Goal: Transaction & Acquisition: Purchase product/service

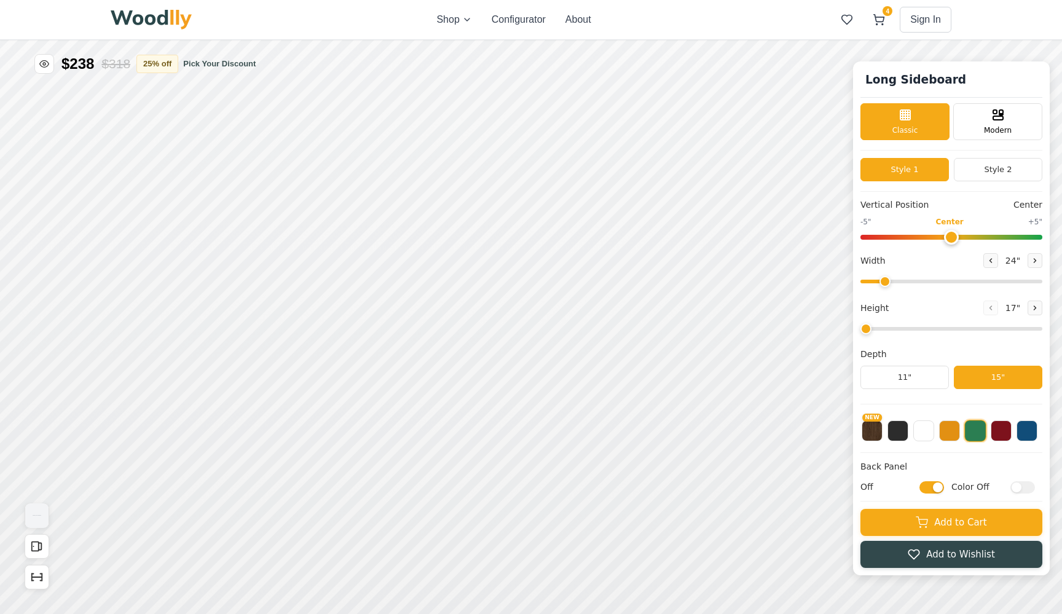
type input "58"
type input "2"
checkbox input "true"
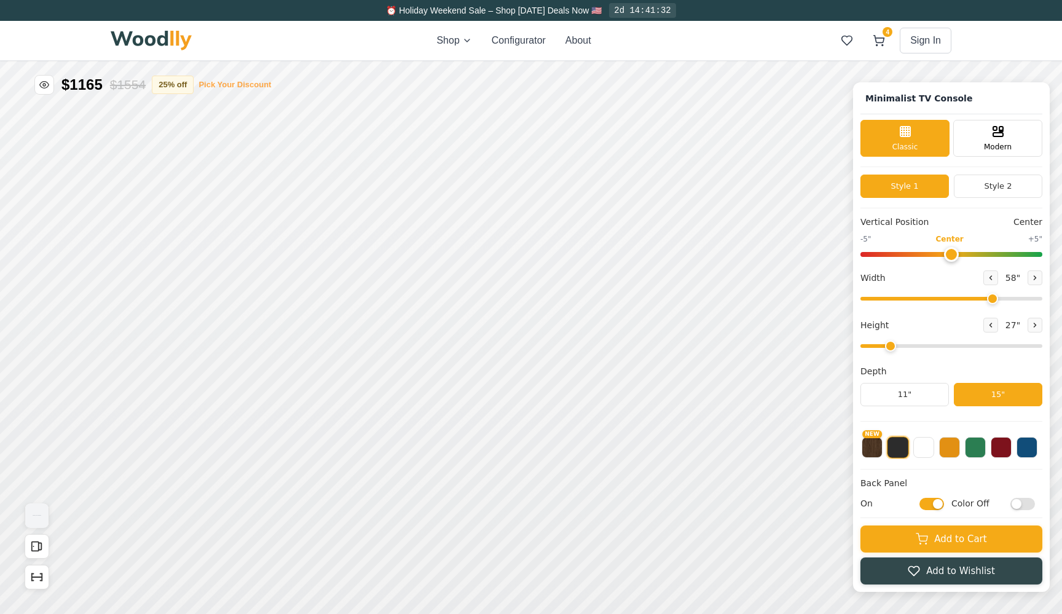
click at [227, 83] on button "Pick Your Discount" at bounding box center [235, 85] width 73 height 12
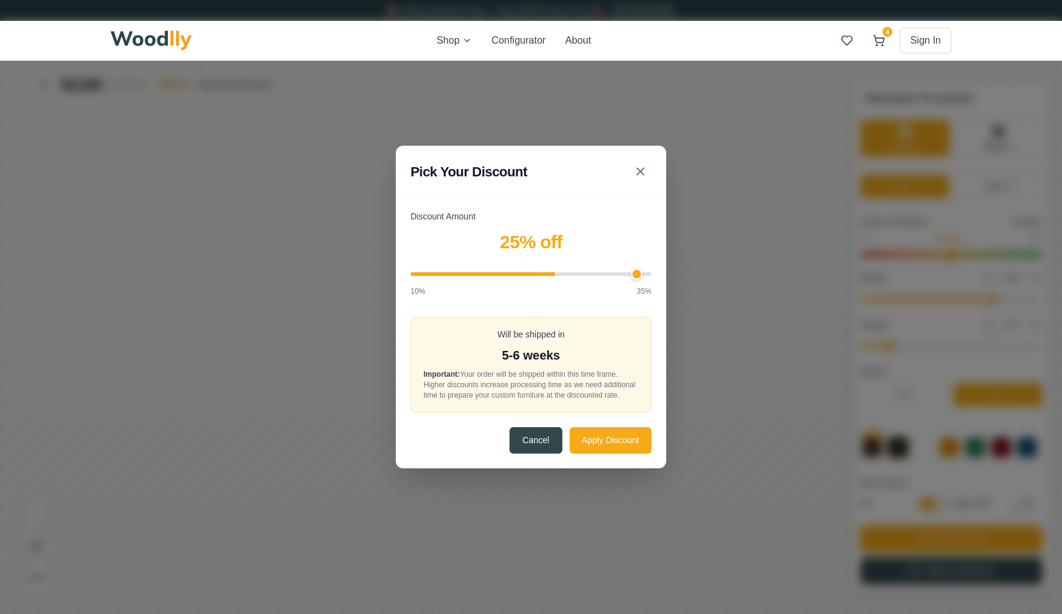
type input "35"
drag, startPoint x: 555, startPoint y: 270, endPoint x: 674, endPoint y: 270, distance: 119.2
click at [674, 270] on div "Pick Your Discount Discount Amount 35 % off 10% 35% Will be shipped in 8-9 week…" at bounding box center [531, 307] width 1062 height 614
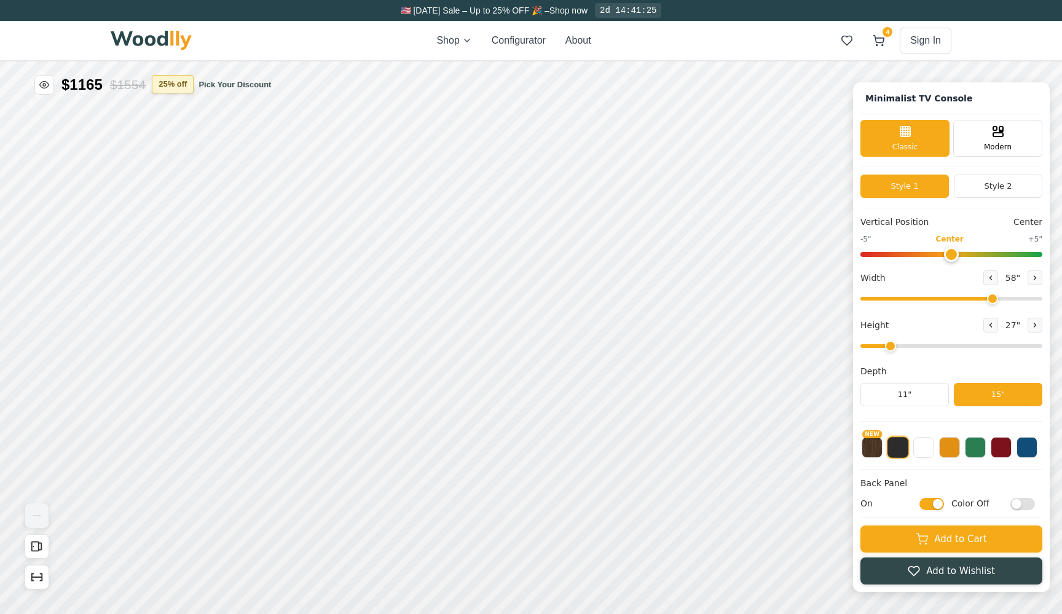
click at [179, 80] on button "25 % off" at bounding box center [173, 84] width 42 height 18
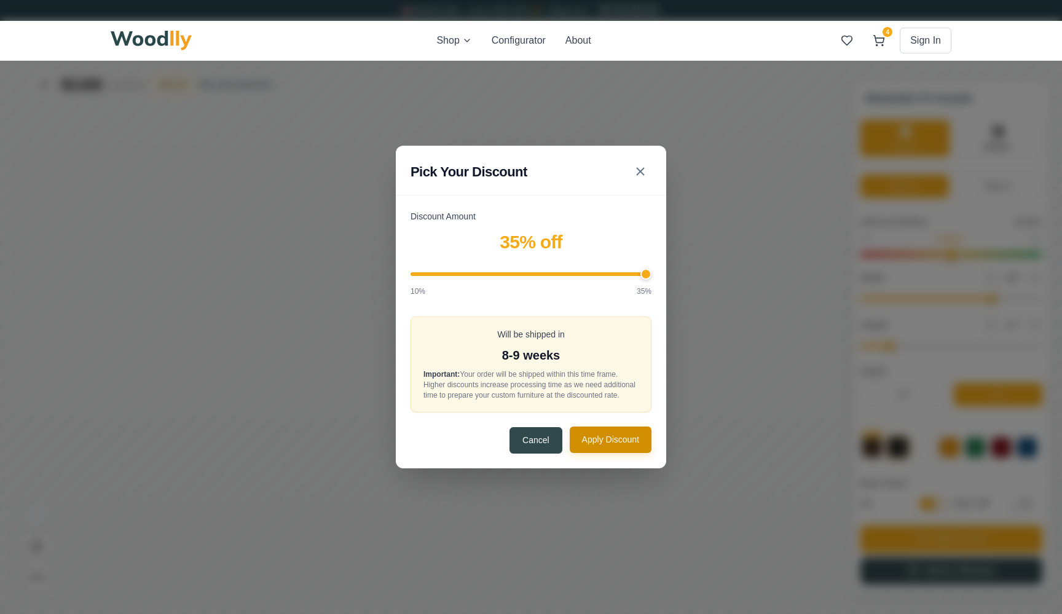
click at [607, 449] on button "Apply Discount" at bounding box center [611, 440] width 82 height 26
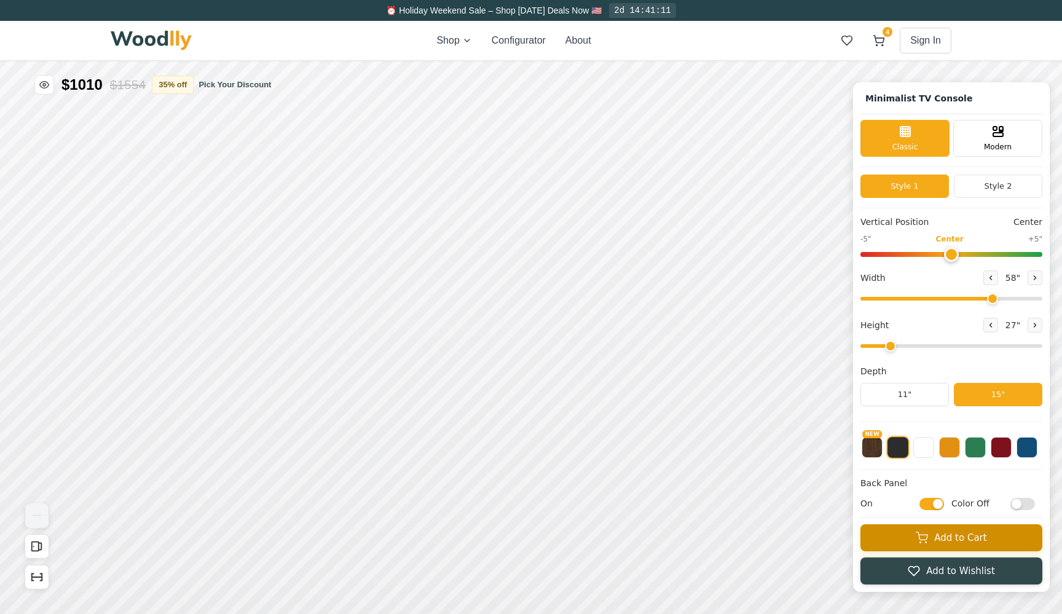
click at [924, 529] on button "Add to Cart" at bounding box center [951, 537] width 182 height 27
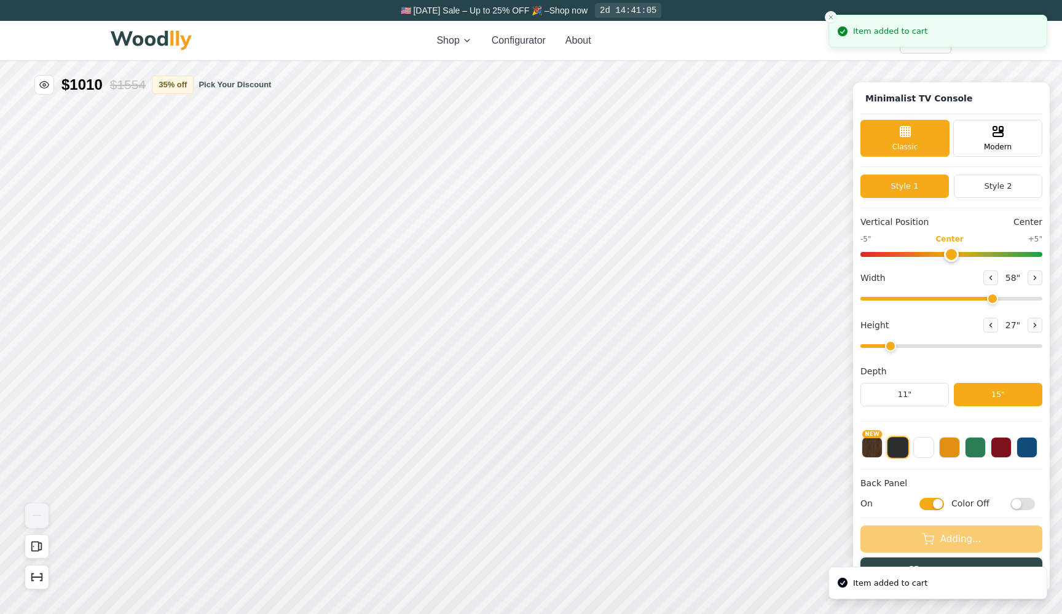
click at [828, 15] on icon "Close toast" at bounding box center [830, 17] width 7 height 7
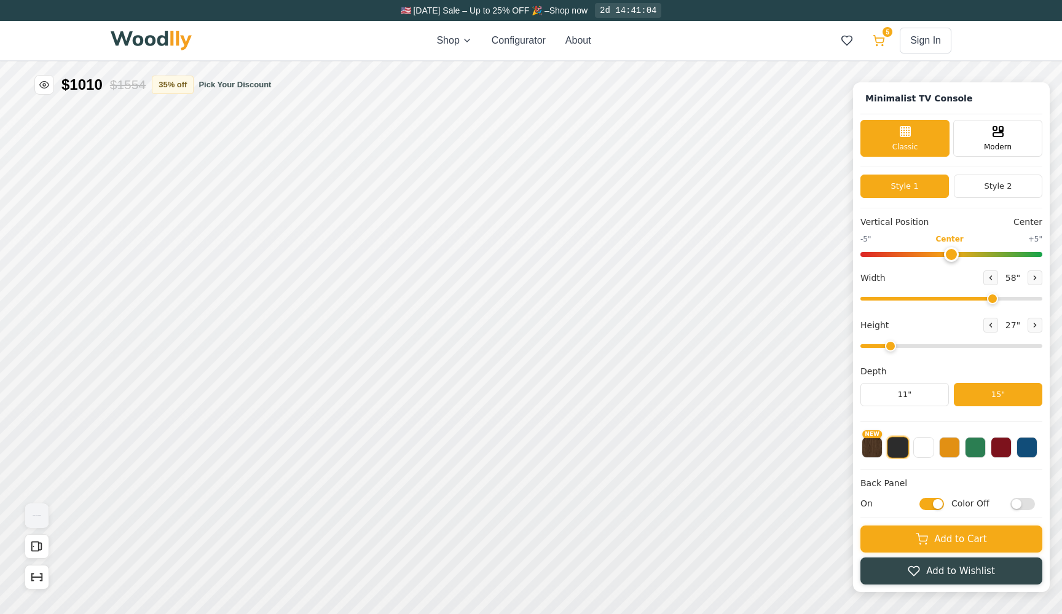
click at [886, 42] on button "5" at bounding box center [879, 40] width 22 height 22
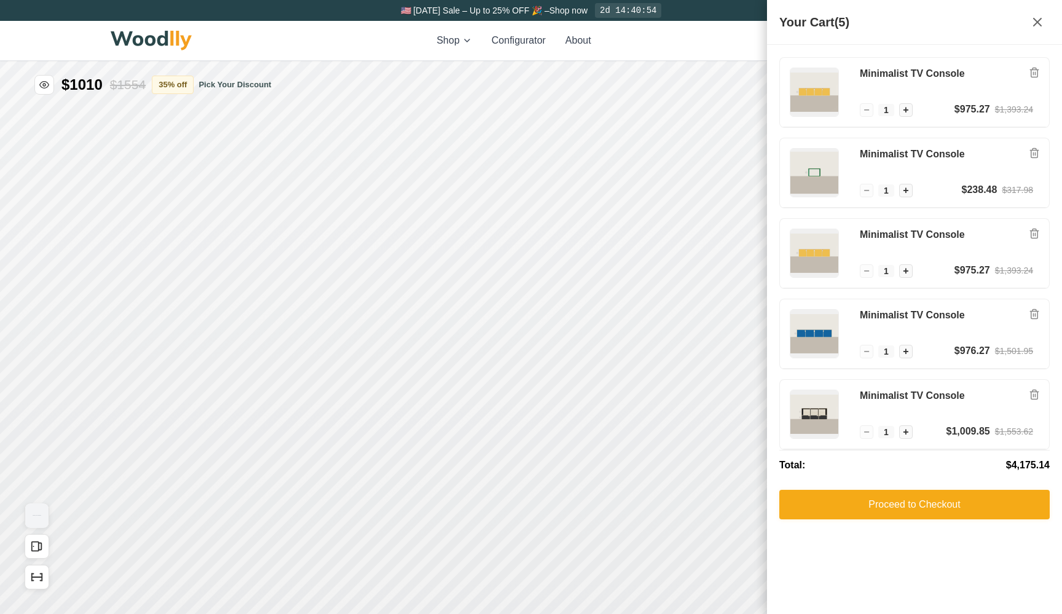
click at [696, 36] on div "Shop Configurator About 5 Sign In 5" at bounding box center [531, 40] width 841 height 39
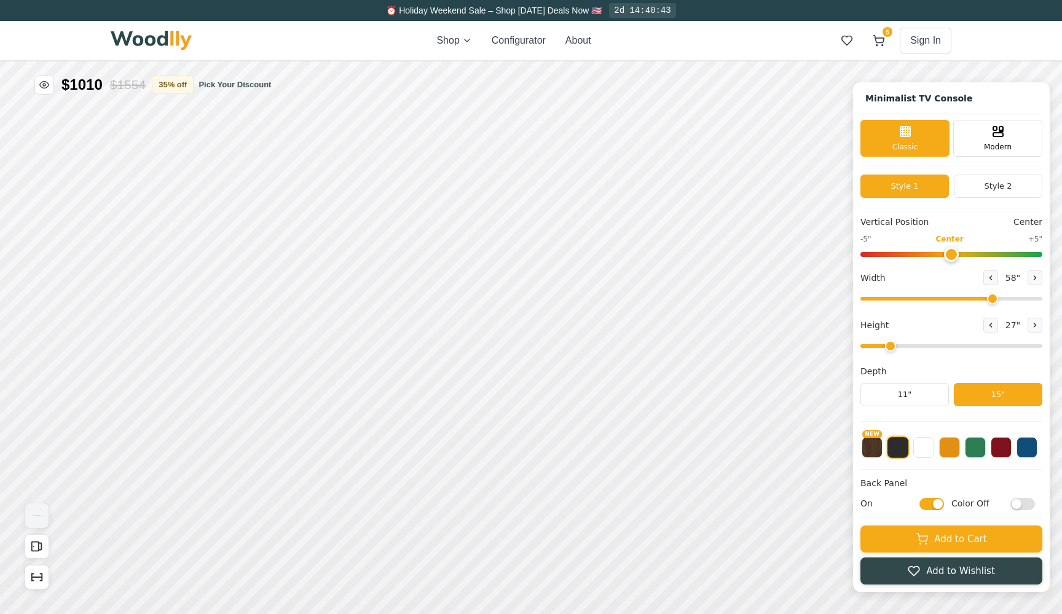
click at [935, 508] on input "On" at bounding box center [931, 504] width 25 height 12
click at [935, 508] on input "Off" at bounding box center [931, 504] width 25 height 12
click at [935, 508] on input "On" at bounding box center [931, 504] width 25 height 12
click at [935, 508] on input "Off" at bounding box center [931, 504] width 25 height 12
click at [935, 508] on input "On" at bounding box center [931, 504] width 25 height 12
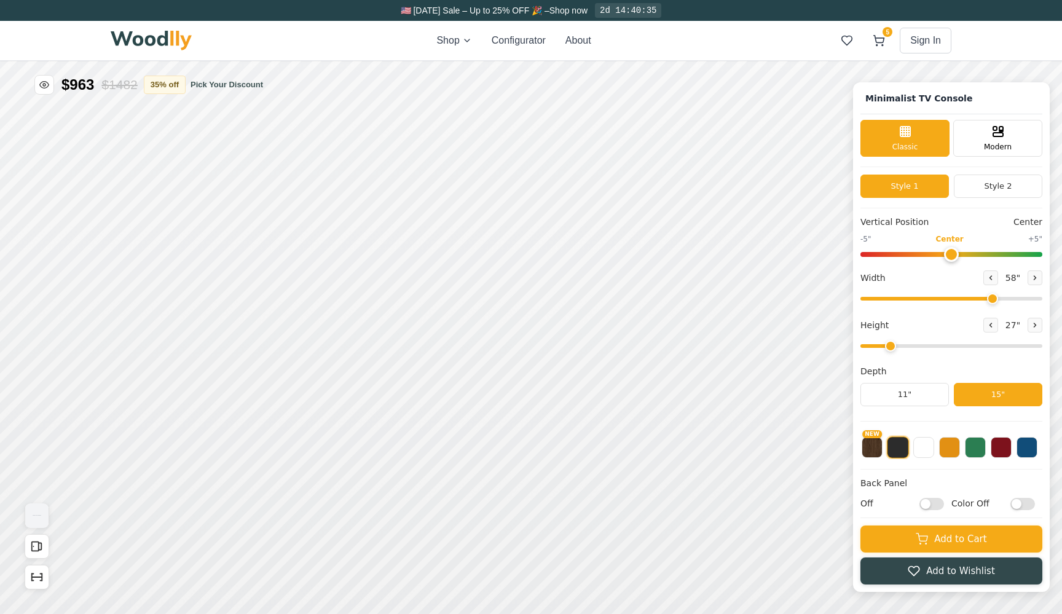
click at [935, 508] on input "Off" at bounding box center [931, 504] width 25 height 12
click at [935, 508] on input "On" at bounding box center [931, 504] width 25 height 12
click at [935, 508] on input "Off" at bounding box center [931, 504] width 25 height 12
click at [934, 508] on input "On" at bounding box center [931, 504] width 25 height 12
click at [934, 508] on input "Off" at bounding box center [931, 504] width 25 height 12
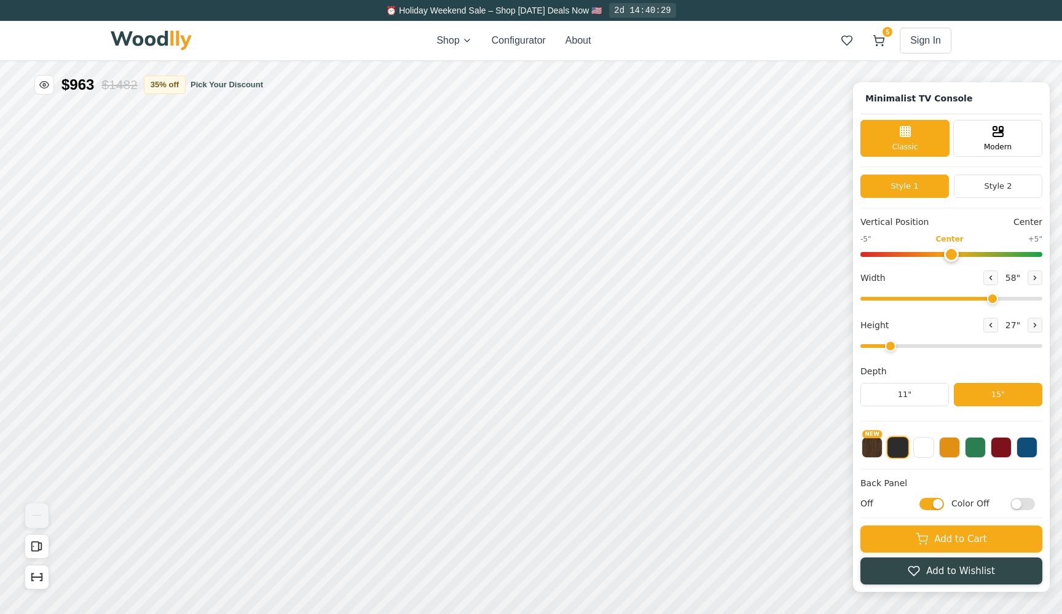
checkbox input "true"
click at [912, 96] on h1 "Minimalist TV Console" at bounding box center [918, 99] width 117 height 18
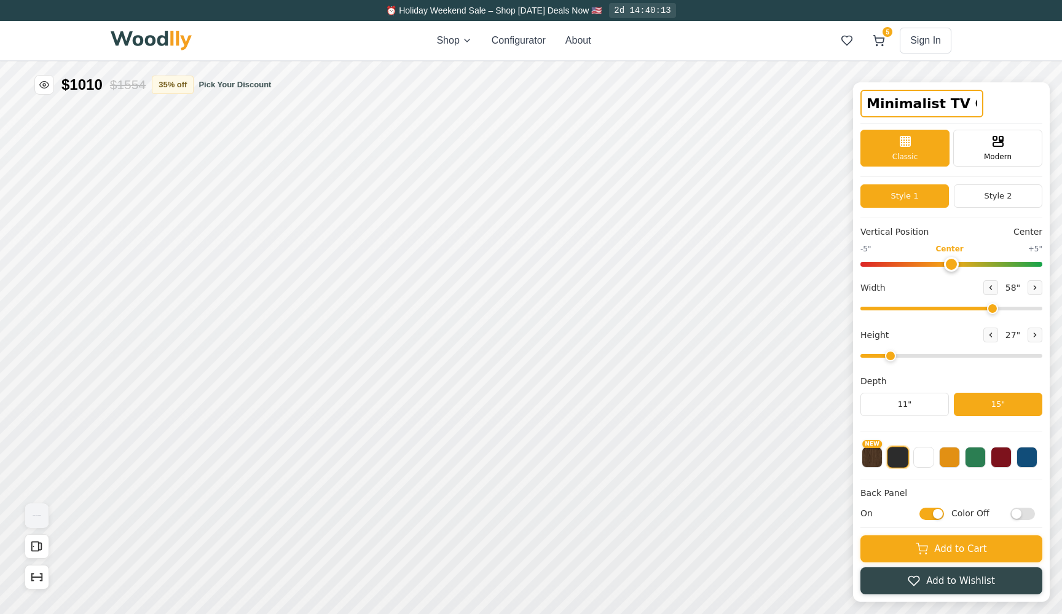
click at [996, 96] on div "Minimalist TV Console" at bounding box center [951, 107] width 182 height 34
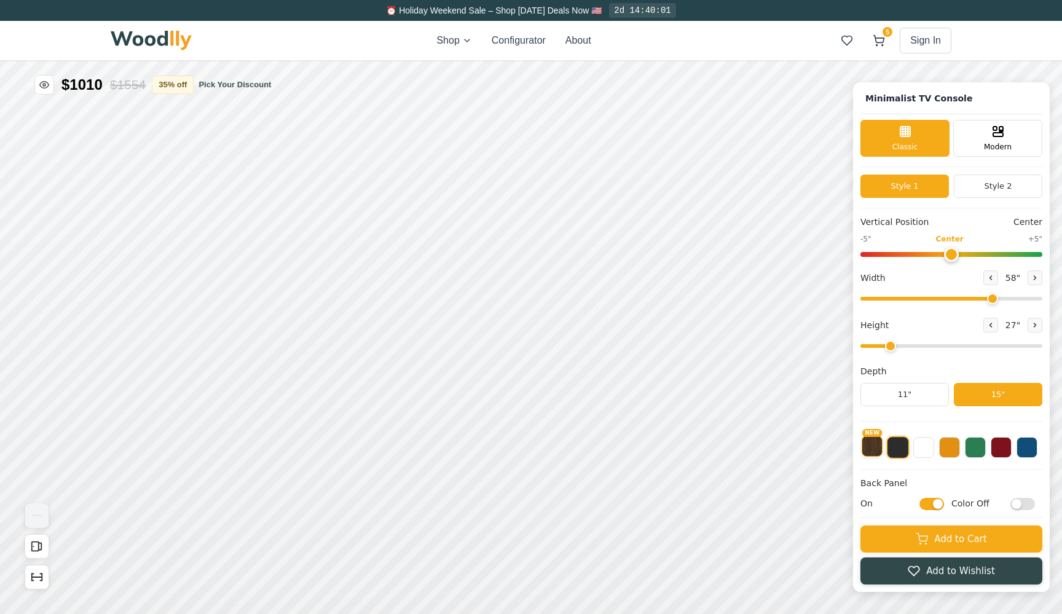
click at [879, 452] on button "NEW" at bounding box center [872, 446] width 21 height 21
click at [870, 449] on button "NEW" at bounding box center [872, 447] width 22 height 22
click at [897, 451] on button at bounding box center [897, 446] width 21 height 21
click at [227, 88] on button "Pick Your Discount" at bounding box center [219, 85] width 73 height 12
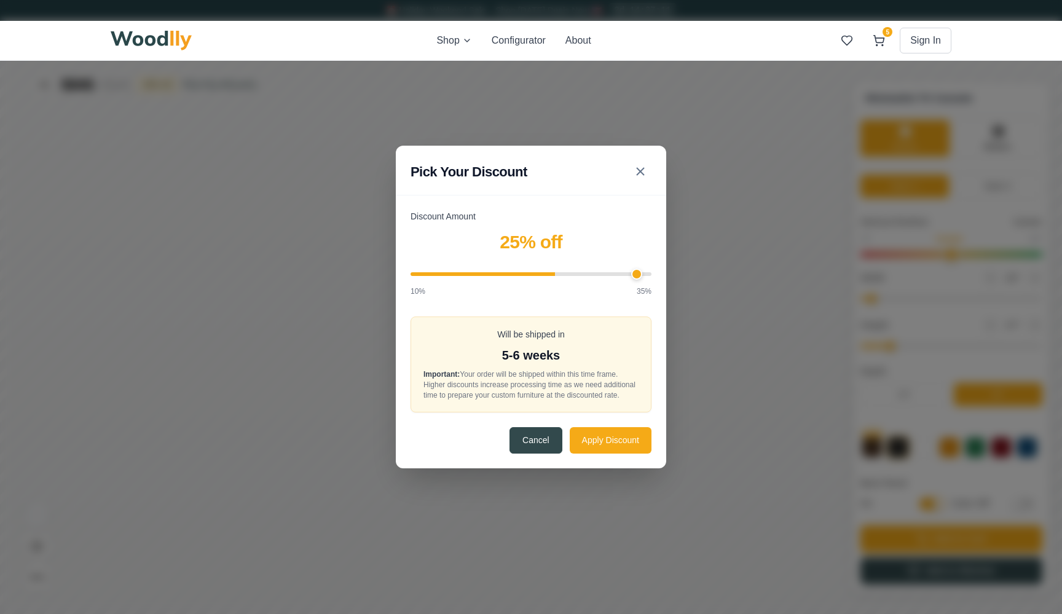
type input "35"
drag, startPoint x: 641, startPoint y: 273, endPoint x: 675, endPoint y: 272, distance: 34.4
click at [675, 272] on div "Pick Your Discount Discount Amount 35 % off 10% 35% Will be shipped in 8-9 week…" at bounding box center [531, 307] width 1062 height 614
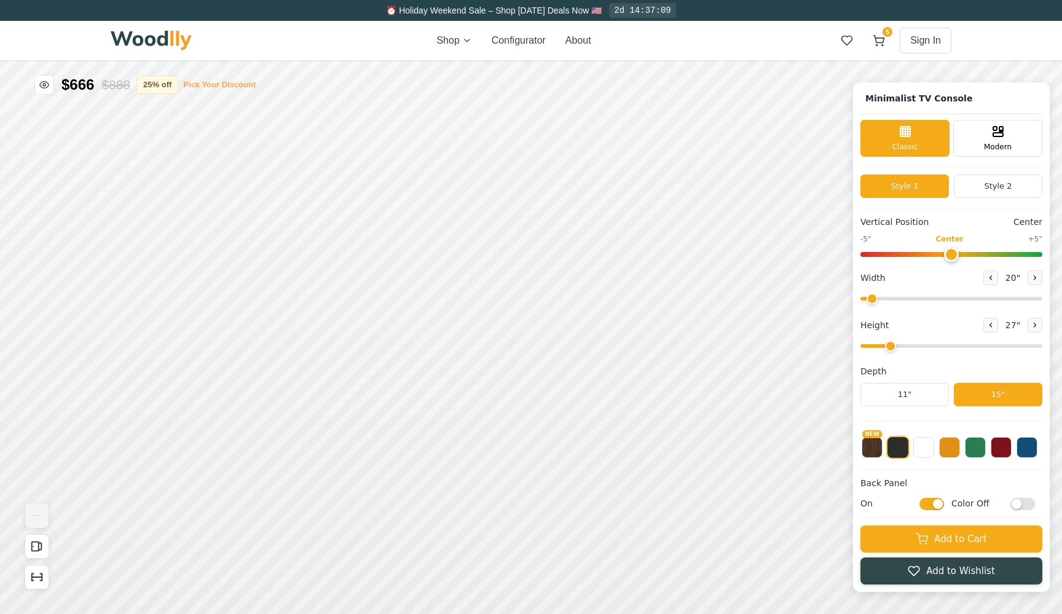
click at [221, 82] on button "Pick Your Discount" at bounding box center [219, 85] width 73 height 12
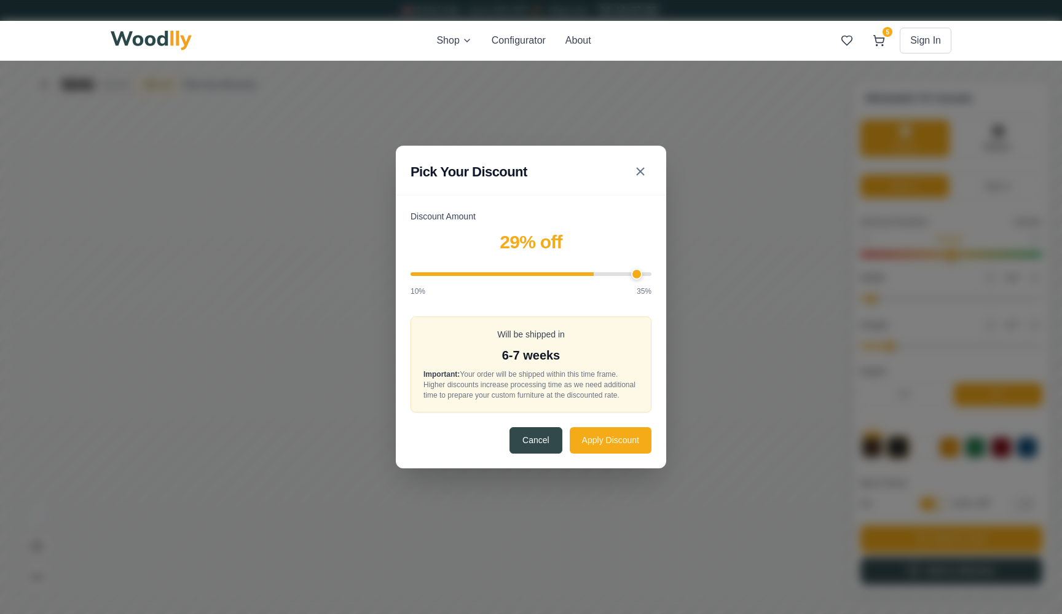
type input "35"
drag, startPoint x: 586, startPoint y: 266, endPoint x: 651, endPoint y: 266, distance: 64.5
click at [651, 272] on input "Discount Amount" at bounding box center [531, 274] width 241 height 4
click at [611, 445] on button "Apply Discount" at bounding box center [611, 440] width 82 height 26
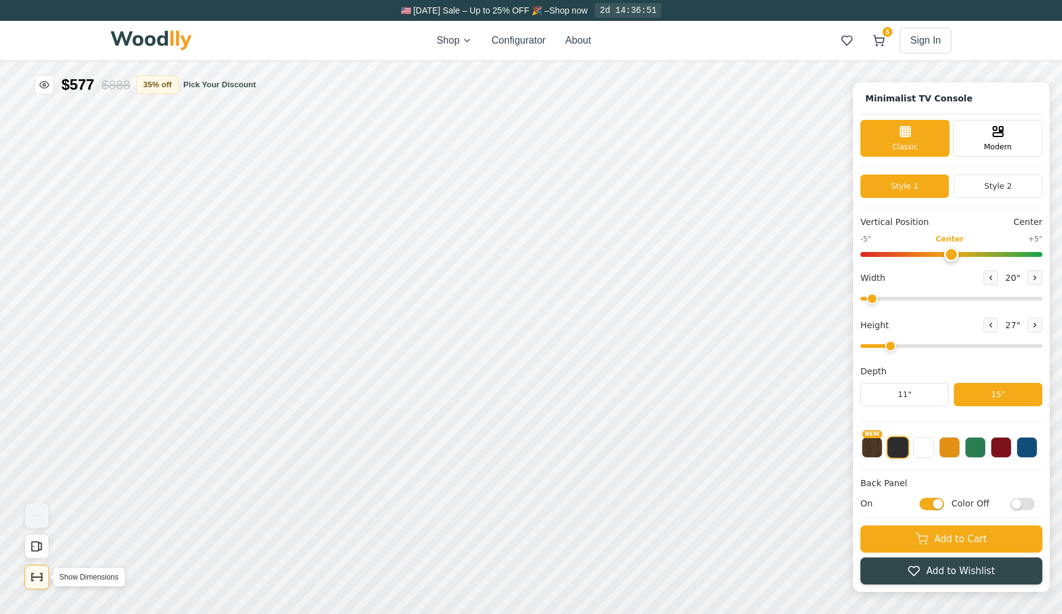
click at [44, 578] on button "Show Dimensions" at bounding box center [37, 577] width 25 height 25
click at [929, 503] on input "On" at bounding box center [931, 504] width 25 height 12
click at [929, 503] on input "Off" at bounding box center [931, 504] width 25 height 12
click at [929, 503] on input "On" at bounding box center [931, 504] width 25 height 12
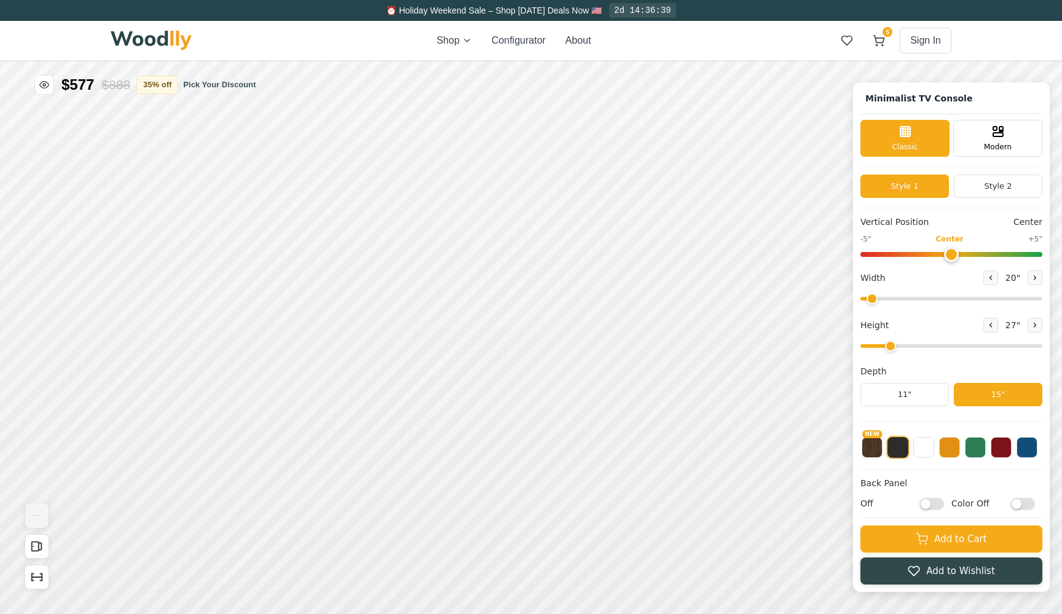
click at [929, 503] on input "Off" at bounding box center [931, 504] width 25 height 12
click at [929, 503] on input "On" at bounding box center [931, 504] width 25 height 12
click at [929, 503] on input "Off" at bounding box center [931, 504] width 25 height 12
click at [929, 503] on input "On" at bounding box center [931, 504] width 25 height 12
checkbox input "false"
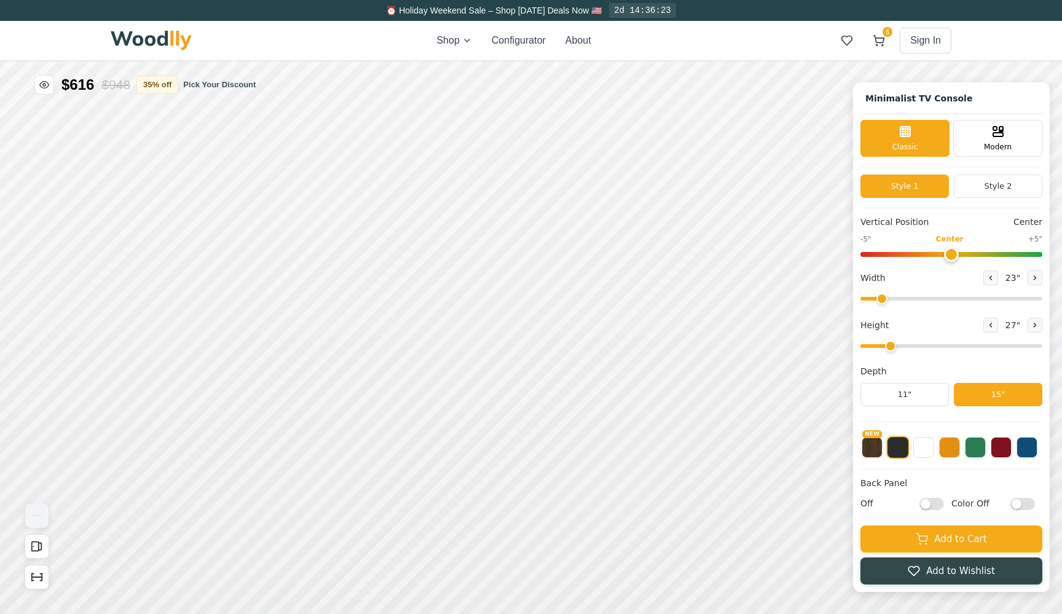
drag, startPoint x: 873, startPoint y: 298, endPoint x: 883, endPoint y: 298, distance: 9.8
type input "23"
click at [883, 298] on input "range" at bounding box center [951, 299] width 182 height 4
click at [932, 505] on input "Off" at bounding box center [931, 504] width 25 height 12
click at [932, 505] on input "On" at bounding box center [931, 504] width 25 height 12
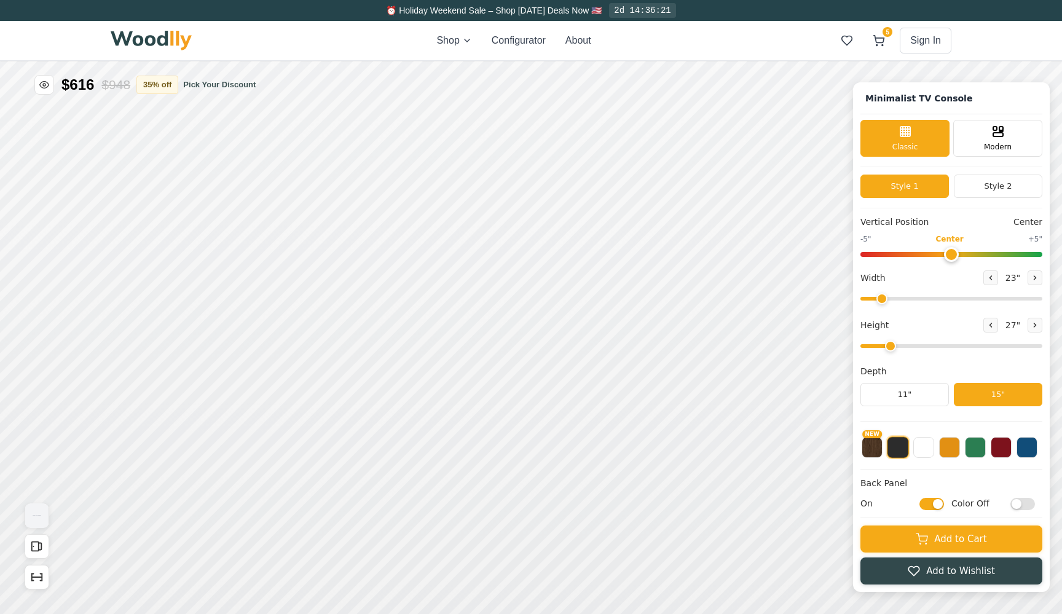
checkbox input "false"
drag, startPoint x: 884, startPoint y: 298, endPoint x: 898, endPoint y: 299, distance: 13.6
type input "28"
click at [898, 299] on input "range" at bounding box center [951, 299] width 182 height 4
click at [929, 504] on input "Off" at bounding box center [931, 504] width 25 height 12
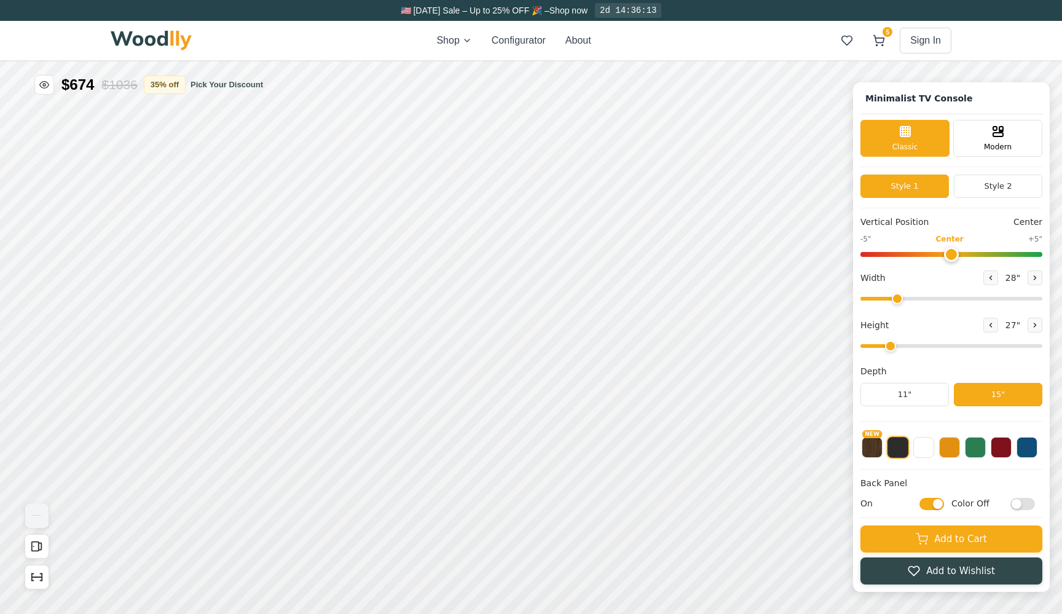
click at [929, 504] on input "On" at bounding box center [931, 504] width 25 height 12
click at [929, 504] on input "Off" at bounding box center [931, 504] width 25 height 12
click at [929, 504] on input "On" at bounding box center [931, 504] width 25 height 12
checkbox input "false"
drag, startPoint x: 897, startPoint y: 296, endPoint x: 870, endPoint y: 299, distance: 27.3
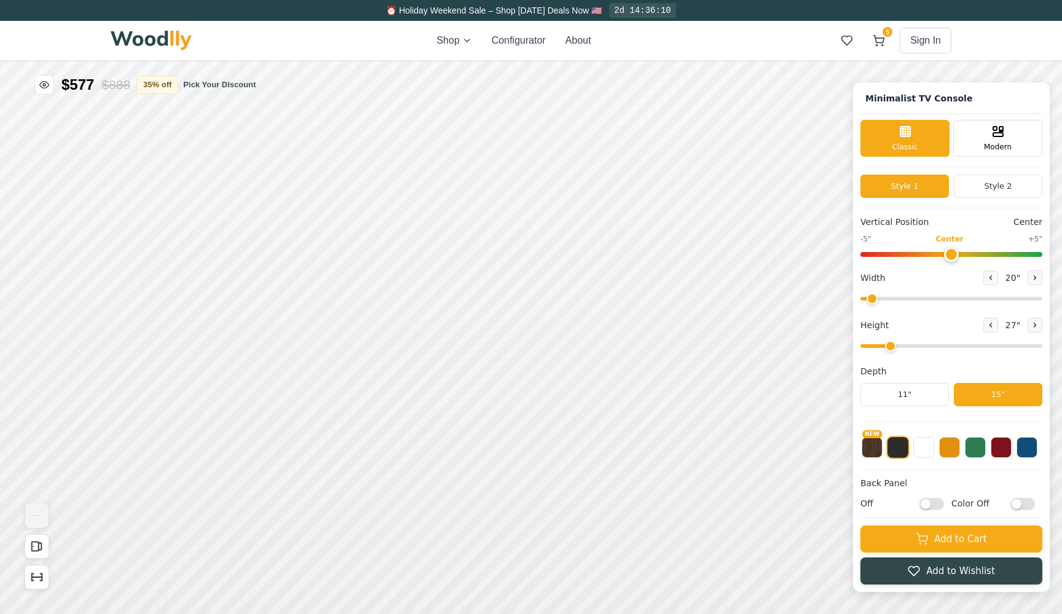
type input "20"
click at [871, 299] on input "range" at bounding box center [951, 299] width 182 height 4
click at [1023, 507] on input "Color Off" at bounding box center [1022, 504] width 25 height 12
click at [1023, 507] on input "Color On" at bounding box center [1022, 504] width 25 height 12
checkbox input "false"
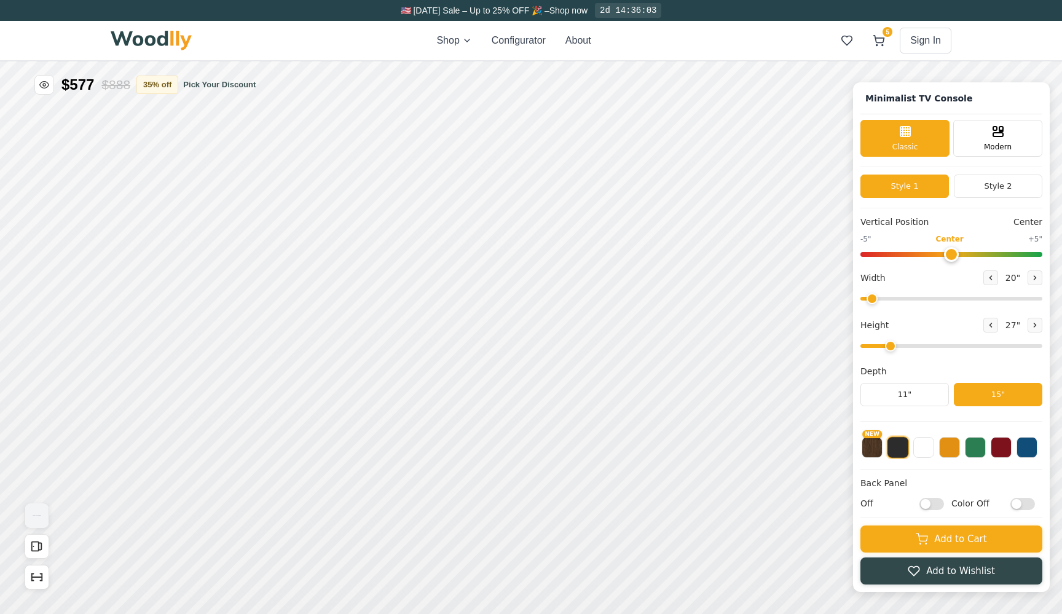
click at [933, 504] on input "Off" at bounding box center [931, 504] width 25 height 12
checkbox input "true"
click at [1025, 503] on input "Color Off" at bounding box center [1022, 504] width 25 height 12
click at [1025, 503] on input "Color On" at bounding box center [1022, 504] width 25 height 12
click at [1025, 503] on input "Color Off" at bounding box center [1022, 504] width 25 height 12
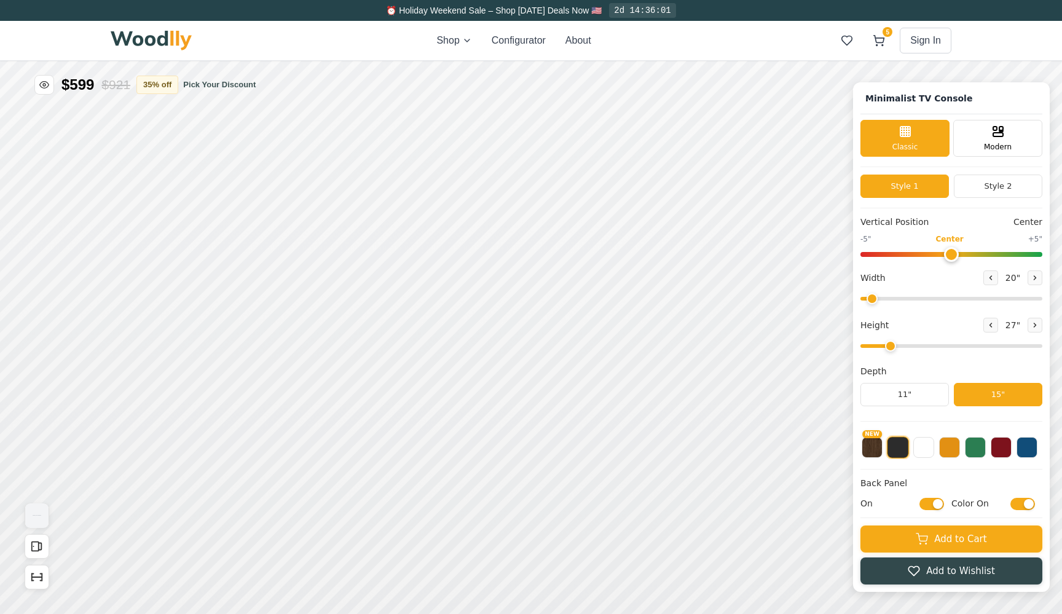
click at [1025, 503] on input "Color On" at bounding box center [1022, 504] width 25 height 12
checkbox input "false"
click at [932, 506] on input "On" at bounding box center [931, 504] width 25 height 12
click at [932, 510] on input "Off" at bounding box center [931, 504] width 25 height 12
checkbox input "true"
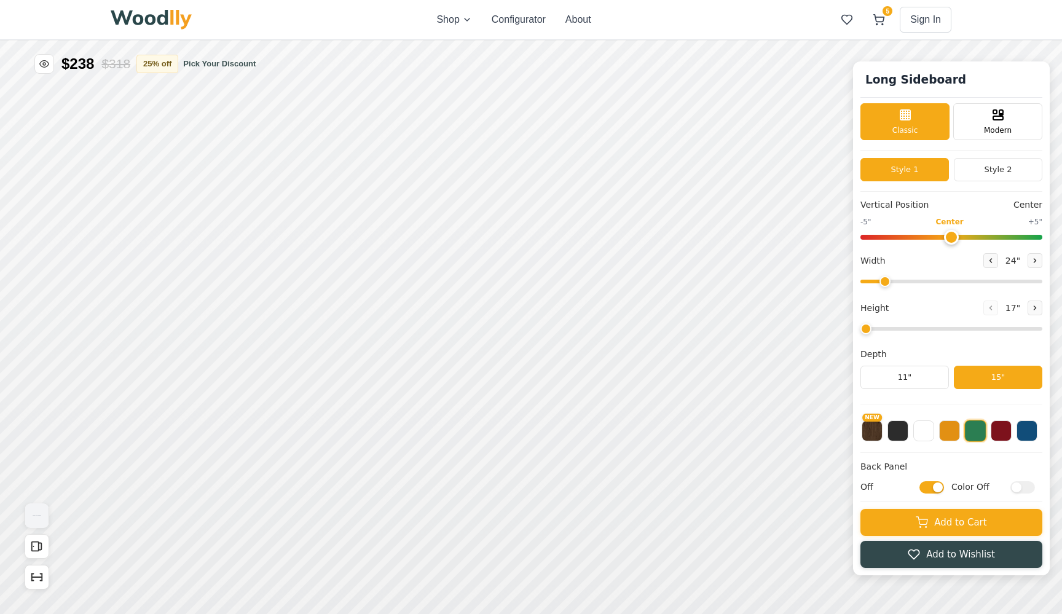
type input "20"
type input "2"
checkbox input "true"
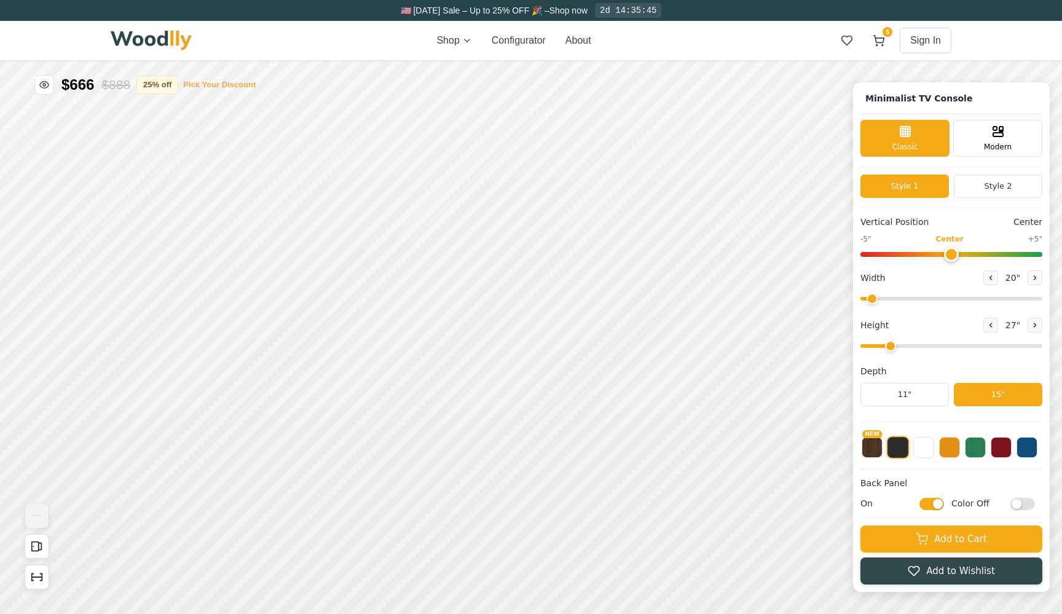
click at [218, 83] on button "Pick Your Discount" at bounding box center [219, 85] width 73 height 12
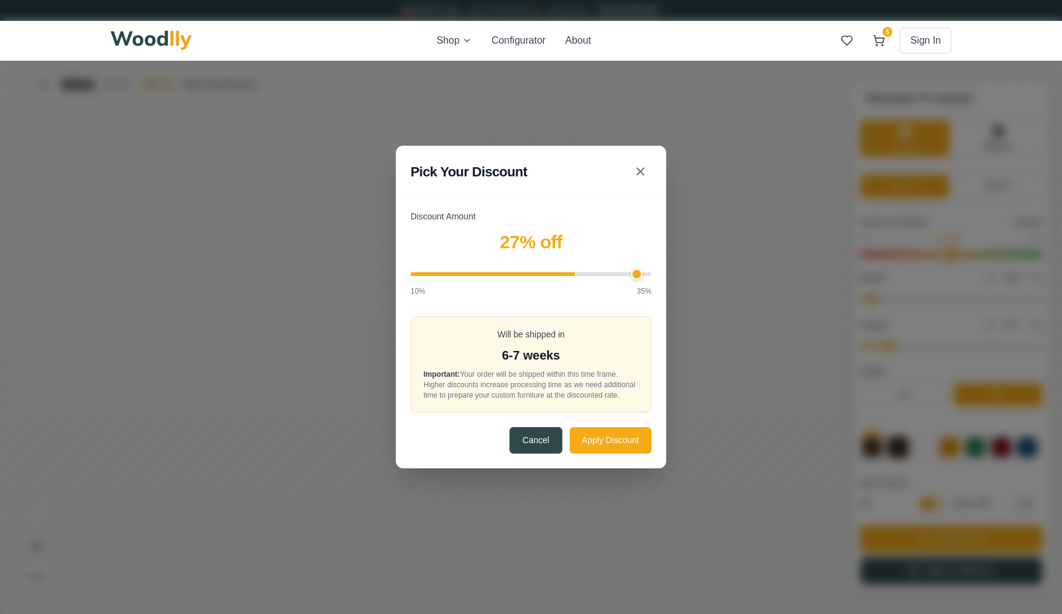
type input "35"
drag, startPoint x: 575, startPoint y: 273, endPoint x: 718, endPoint y: 273, distance: 143.8
click at [718, 273] on div "Pick Your Discount Discount Amount 27 % off 10% 35% Will be shipped in 6-7 week…" at bounding box center [531, 307] width 1062 height 614
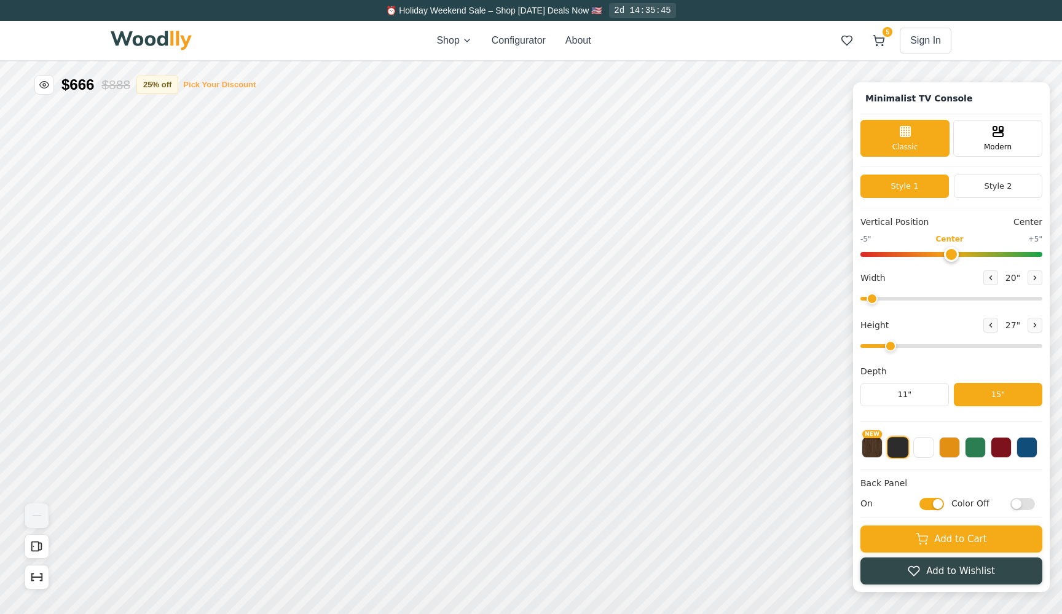
click at [211, 84] on button "Pick Your Discount" at bounding box center [219, 85] width 73 height 12
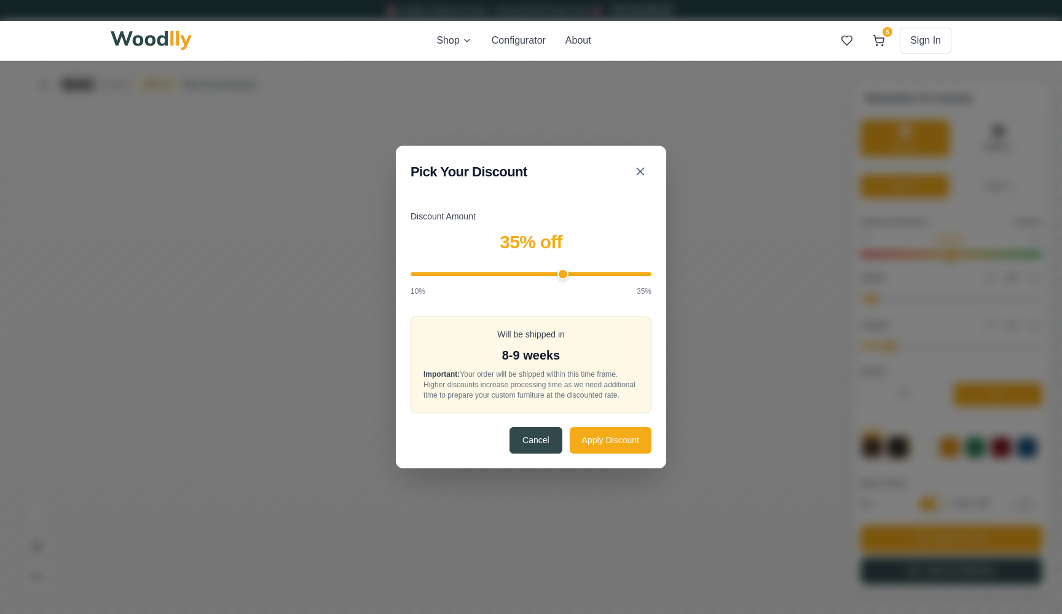
click at [567, 272] on input "Discount Amount" at bounding box center [531, 274] width 241 height 4
type input "35"
drag, startPoint x: 570, startPoint y: 269, endPoint x: 679, endPoint y: 269, distance: 108.8
click at [679, 269] on div "Pick Your Discount Discount Amount 29 % off 10% 35% Will be shipped in 6-7 week…" at bounding box center [531, 307] width 1062 height 614
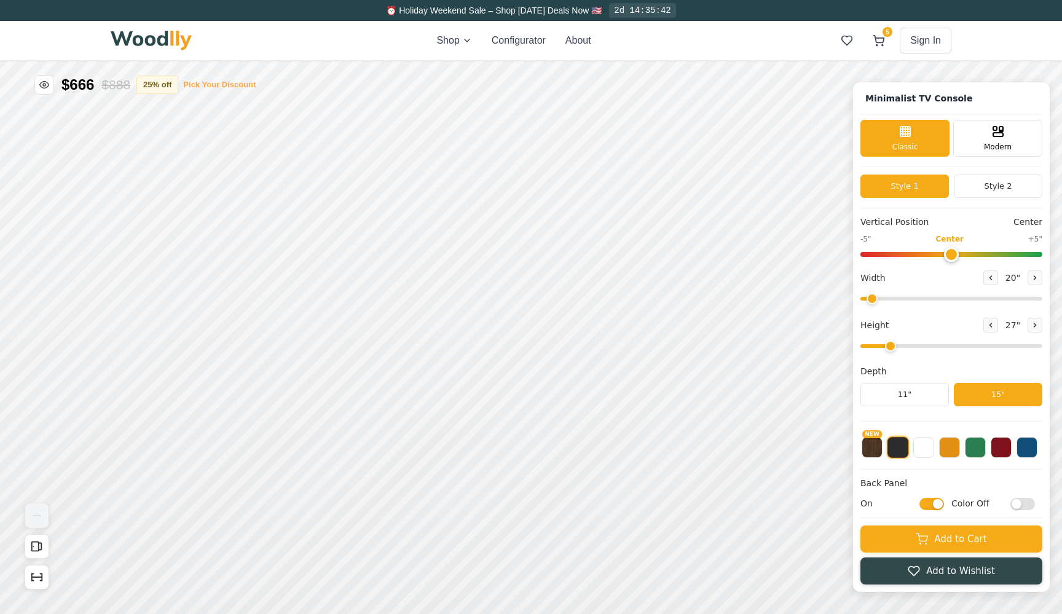
click at [197, 82] on button "Pick Your Discount" at bounding box center [219, 85] width 73 height 12
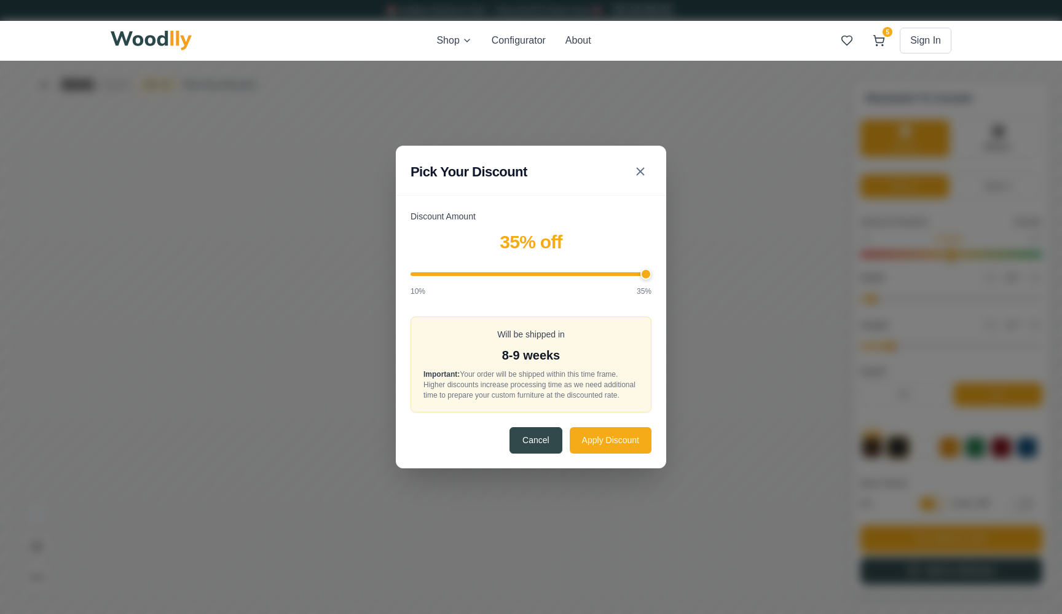
click at [567, 265] on div at bounding box center [531, 274] width 241 height 18
click at [575, 272] on input "Discount Amount" at bounding box center [531, 274] width 241 height 4
drag, startPoint x: 610, startPoint y: 269, endPoint x: 647, endPoint y: 272, distance: 37.1
type input "35"
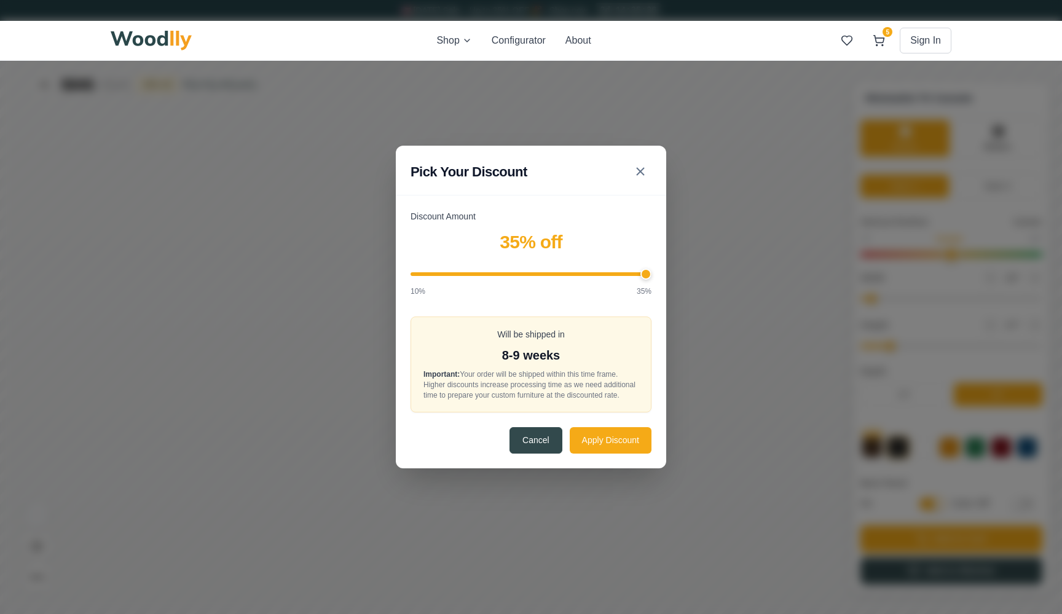
click at [647, 272] on input "Discount Amount" at bounding box center [531, 274] width 241 height 4
click at [586, 447] on button "Apply Discount" at bounding box center [611, 440] width 82 height 26
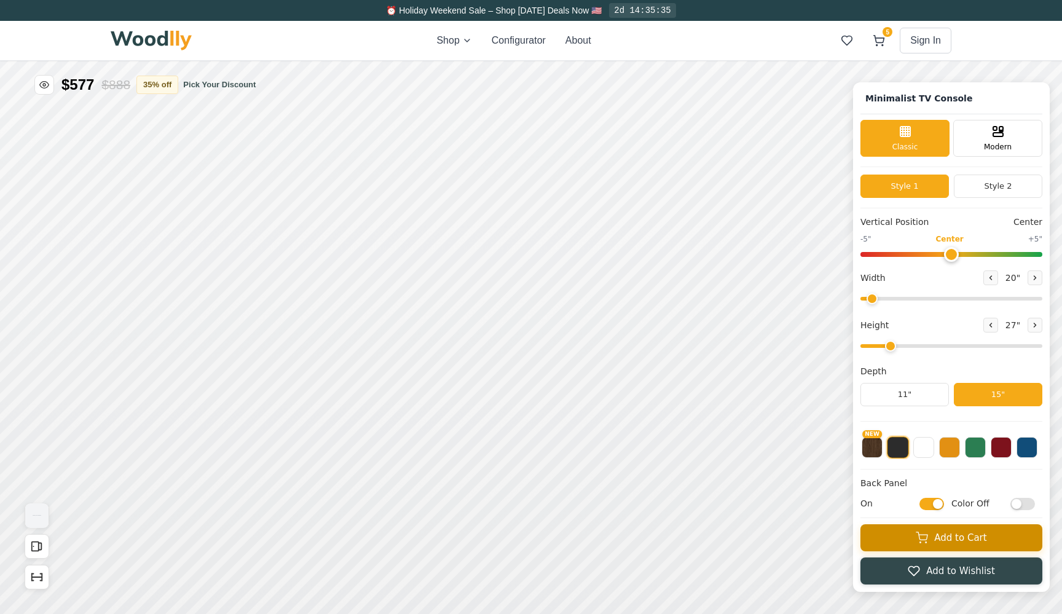
click at [876, 540] on button "Add to Cart" at bounding box center [951, 537] width 182 height 27
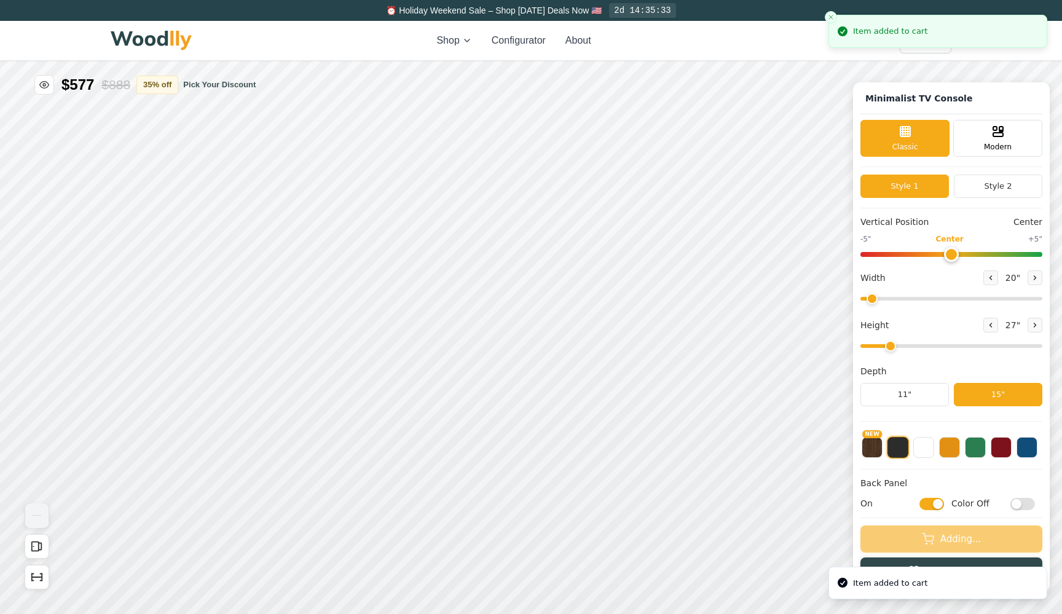
click at [882, 34] on div "Item added to cart" at bounding box center [890, 31] width 74 height 12
click at [831, 15] on icon "Close toast" at bounding box center [830, 17] width 7 height 7
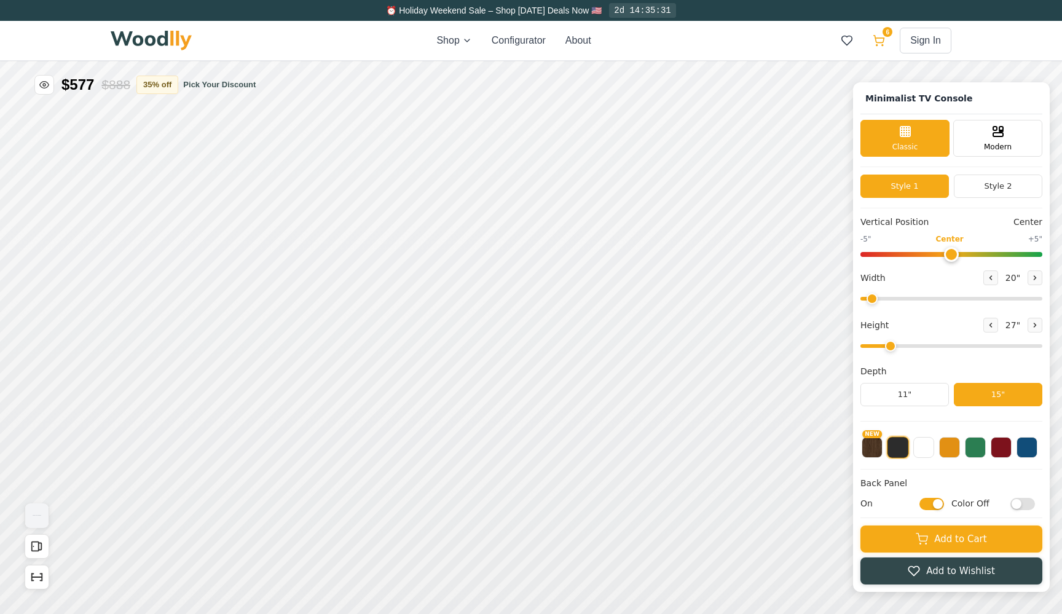
click at [878, 41] on icon at bounding box center [879, 40] width 12 height 12
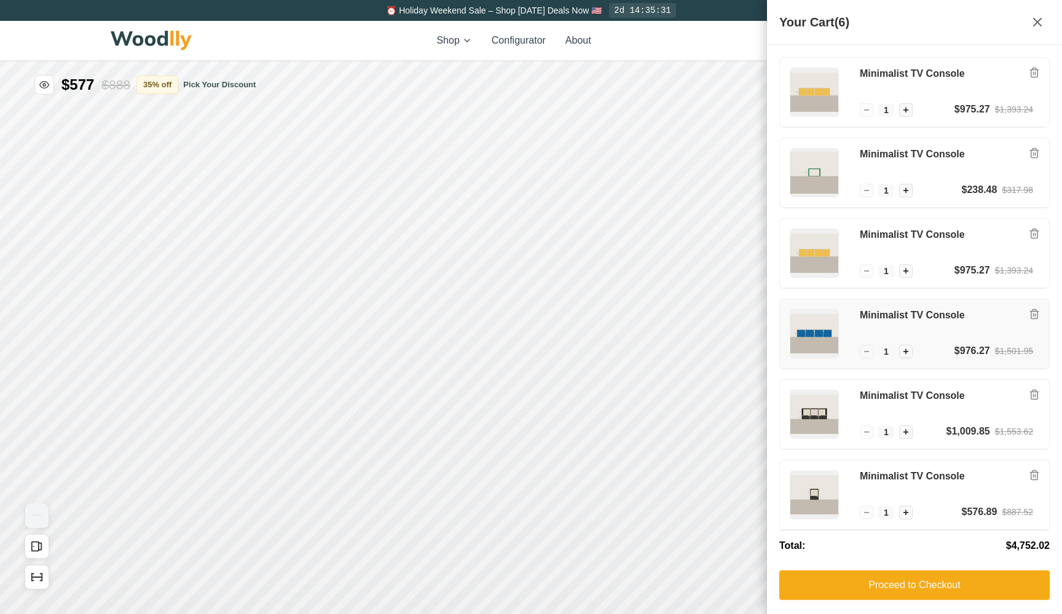
scroll to position [3, 0]
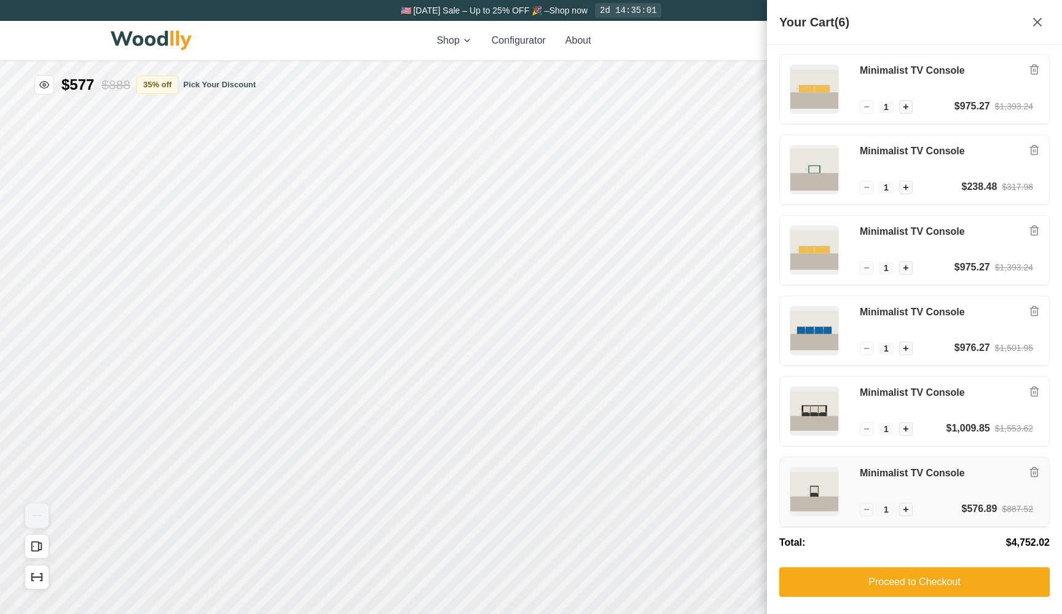
click at [940, 462] on div "Minimalist TV Console − 1 + $576.89 $887.52" at bounding box center [914, 491] width 269 height 69
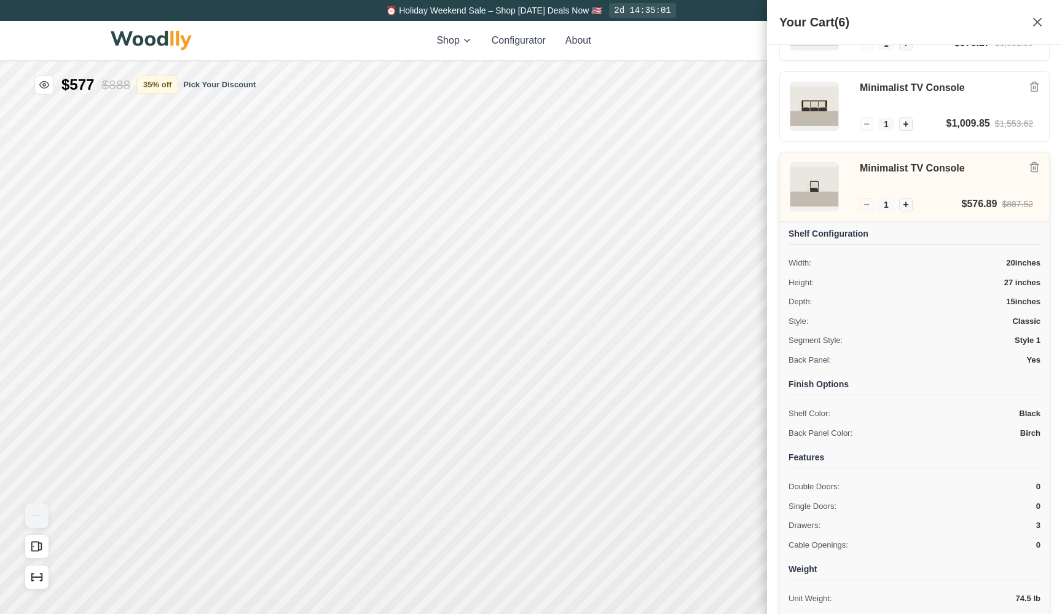
scroll to position [359, 0]
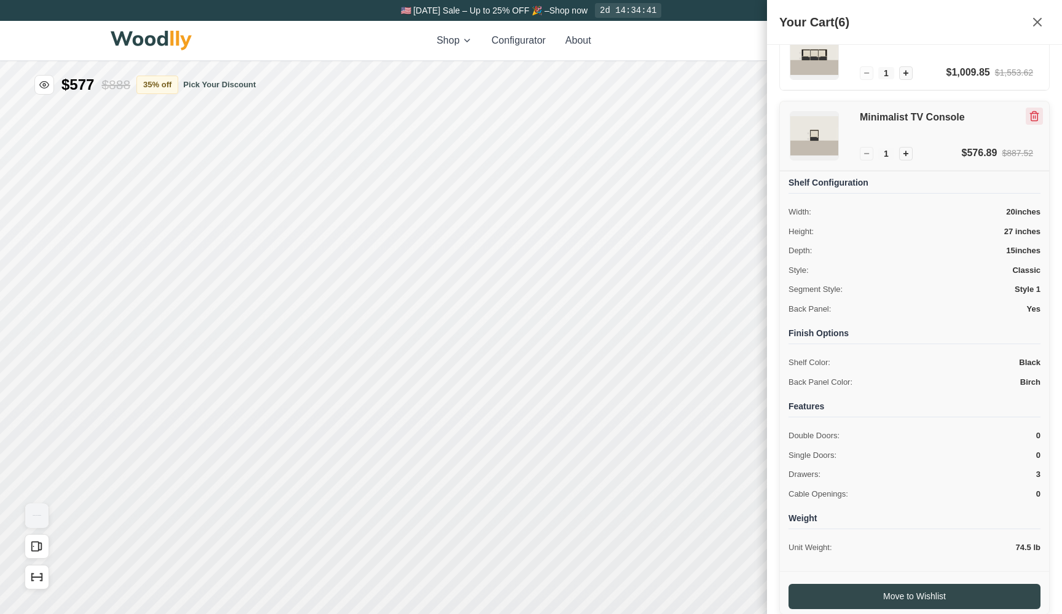
click at [1037, 117] on icon "Remove item" at bounding box center [1034, 116] width 7 height 9
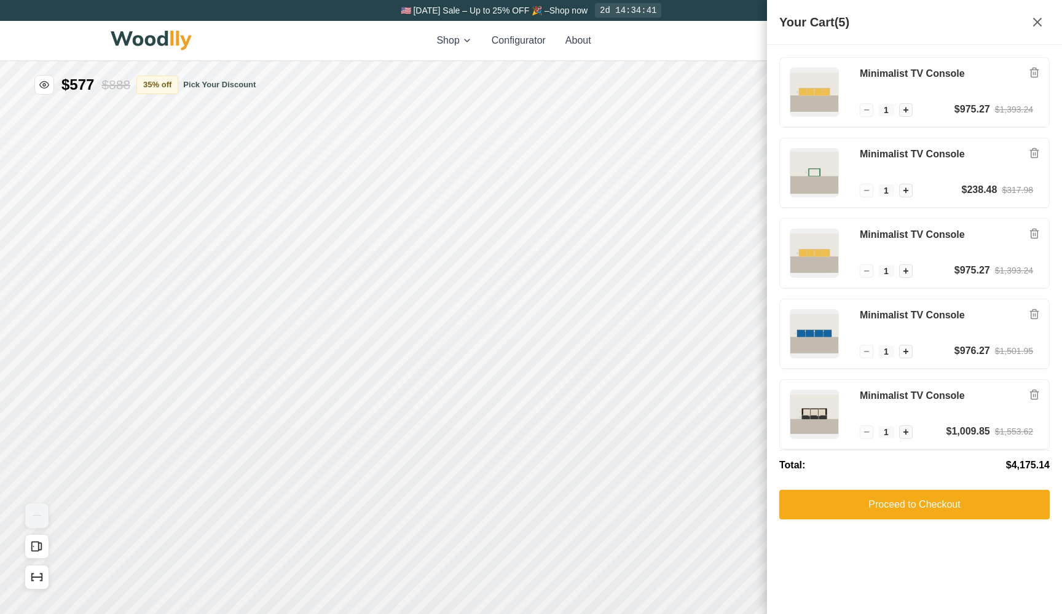
scroll to position [0, 0]
click at [957, 392] on h3 "Minimalist TV Console" at bounding box center [946, 396] width 173 height 13
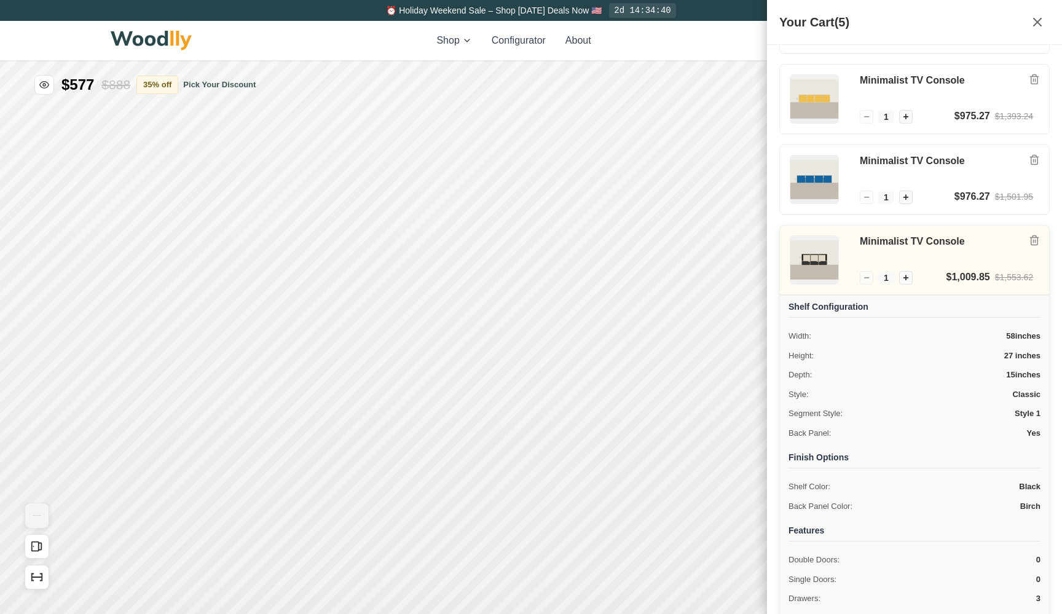
scroll to position [106, 0]
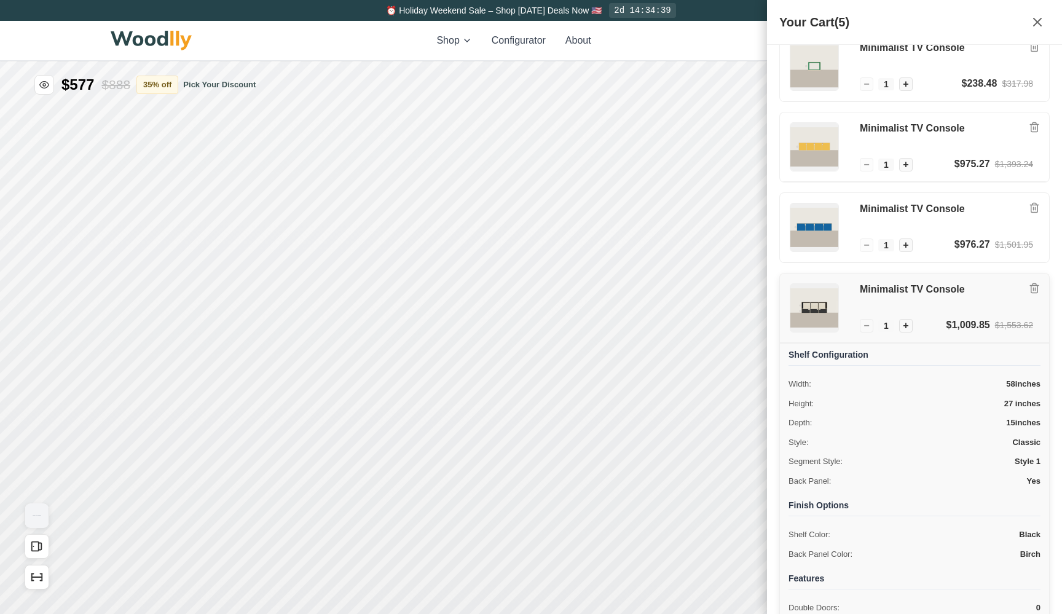
click at [1013, 287] on h3 "Minimalist TV Console" at bounding box center [946, 289] width 173 height 13
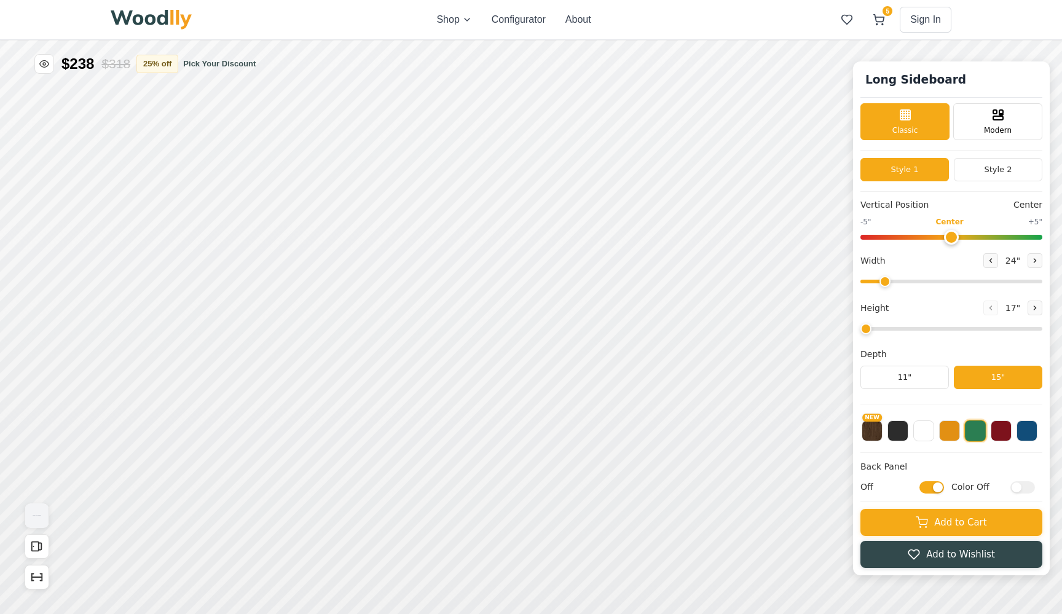
type input "20"
type input "2"
checkbox input "true"
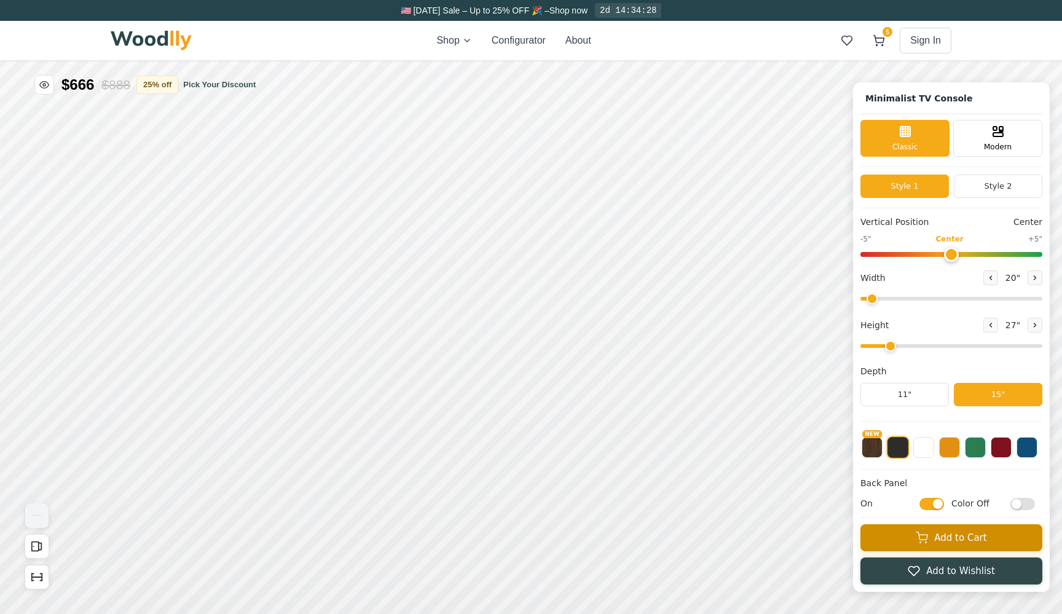
click at [886, 537] on button "Add to Cart" at bounding box center [951, 537] width 182 height 27
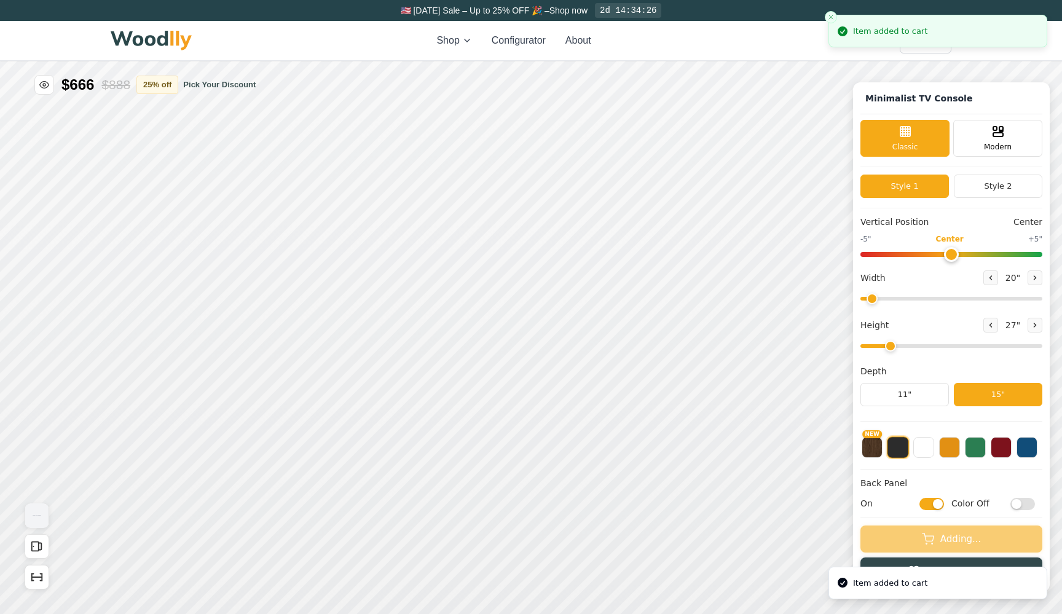
click at [886, 42] on li "Item added to cart" at bounding box center [937, 31] width 219 height 33
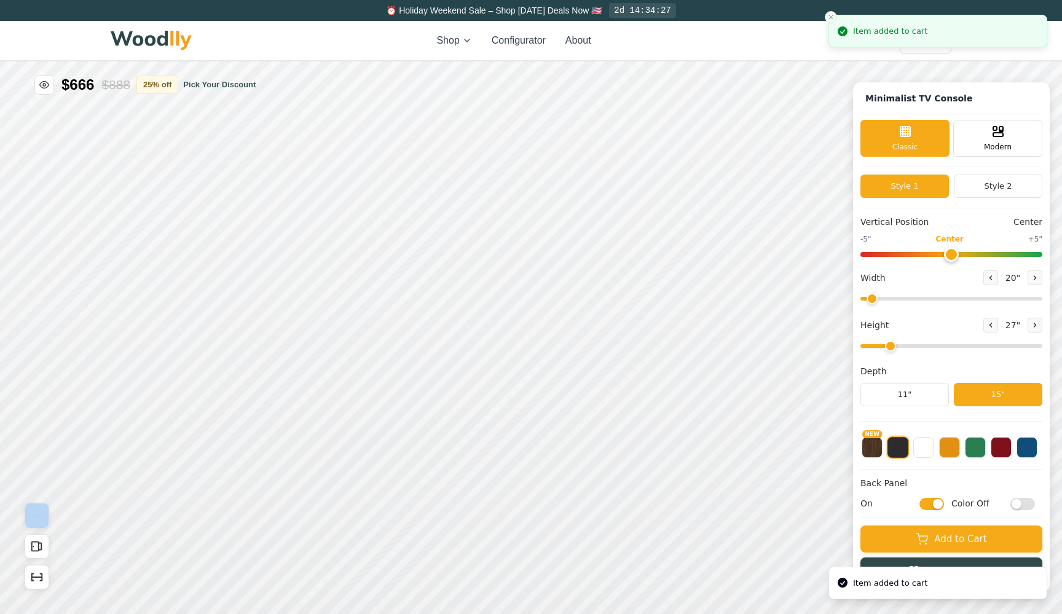
click at [836, 18] on button "Close toast" at bounding box center [831, 17] width 12 height 12
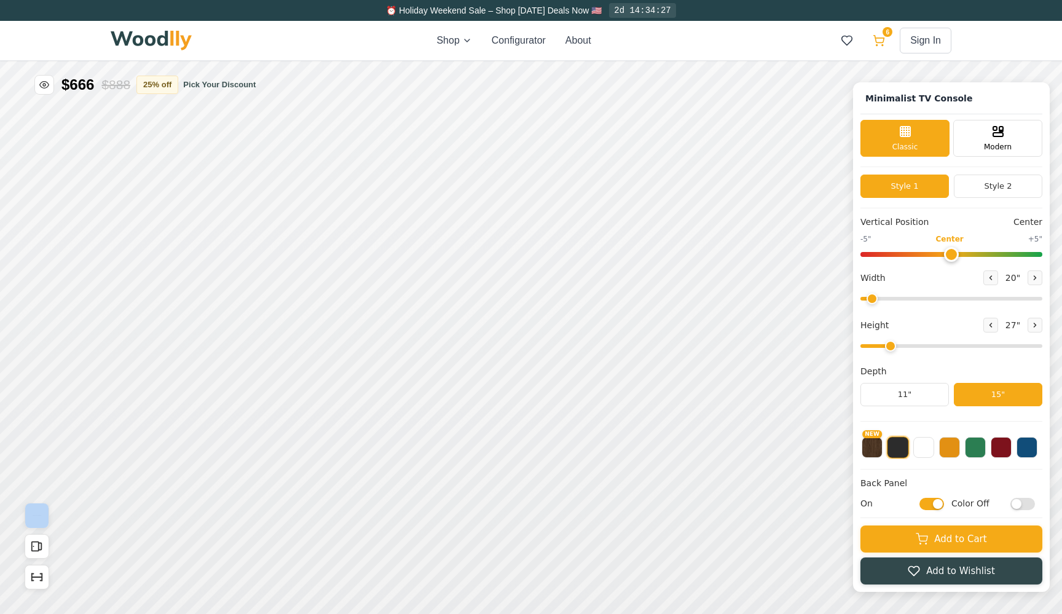
click at [874, 37] on icon at bounding box center [879, 40] width 12 height 12
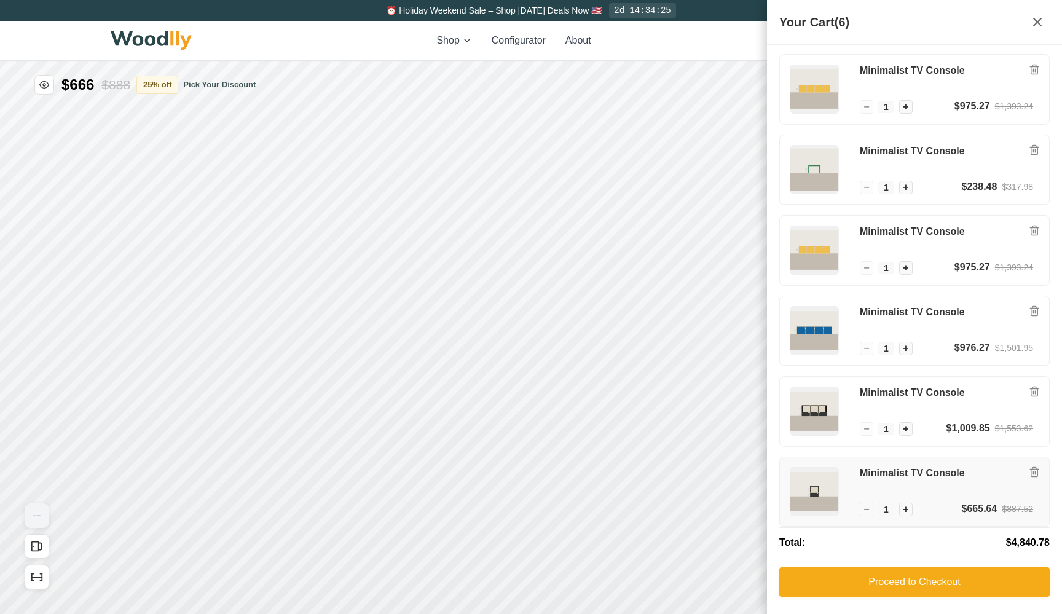
click at [941, 473] on h3 "Minimalist TV Console" at bounding box center [946, 473] width 173 height 13
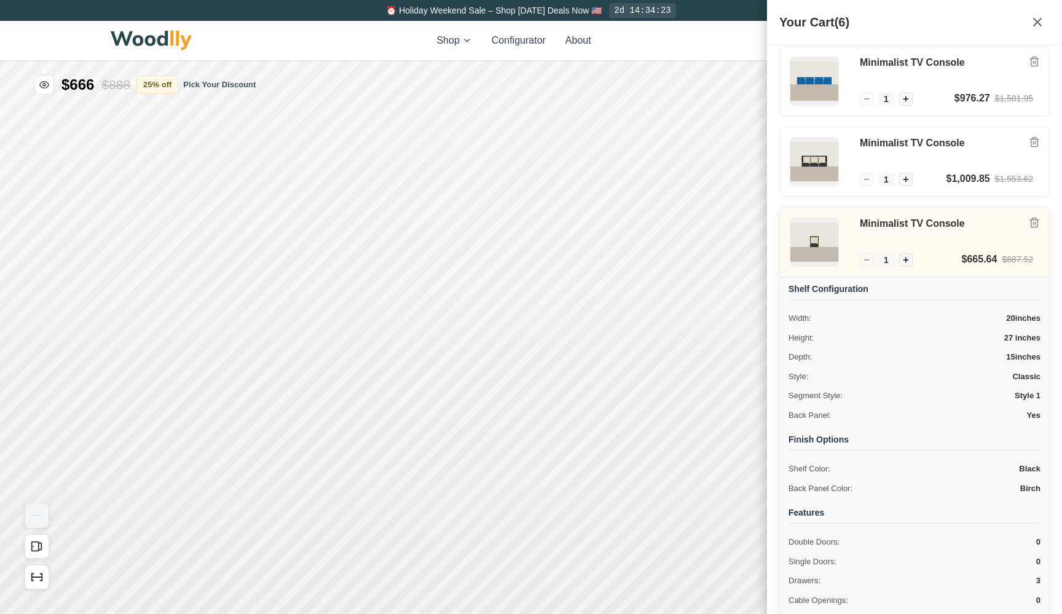
scroll to position [246, 0]
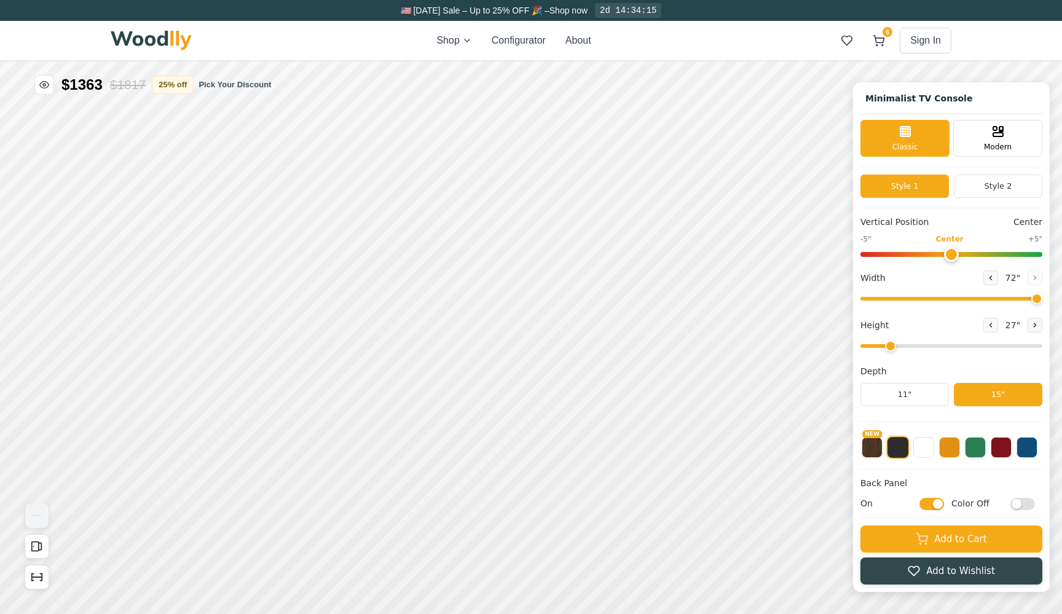
drag, startPoint x: 874, startPoint y: 298, endPoint x: 1061, endPoint y: 305, distance: 187.6
click at [1061, 39] on div "Minimalist TV Console Classic Modern Style 1 Style 2 Vertical Position Center -…" at bounding box center [531, 39] width 1062 height 0
click at [675, 313] on div "Empty Space" at bounding box center [666, 317] width 27 height 27
click at [564, 322] on icon at bounding box center [558, 317] width 15 height 15
drag, startPoint x: 968, startPoint y: 299, endPoint x: 872, endPoint y: 296, distance: 95.9
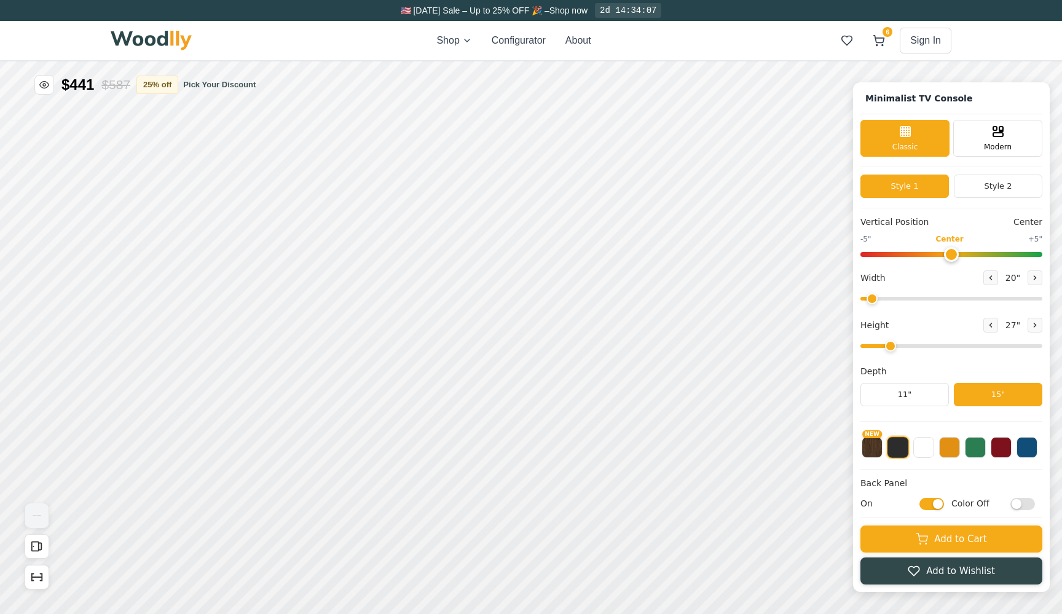
click at [872, 297] on input "range" at bounding box center [951, 299] width 182 height 4
click at [884, 41] on icon at bounding box center [879, 40] width 12 height 12
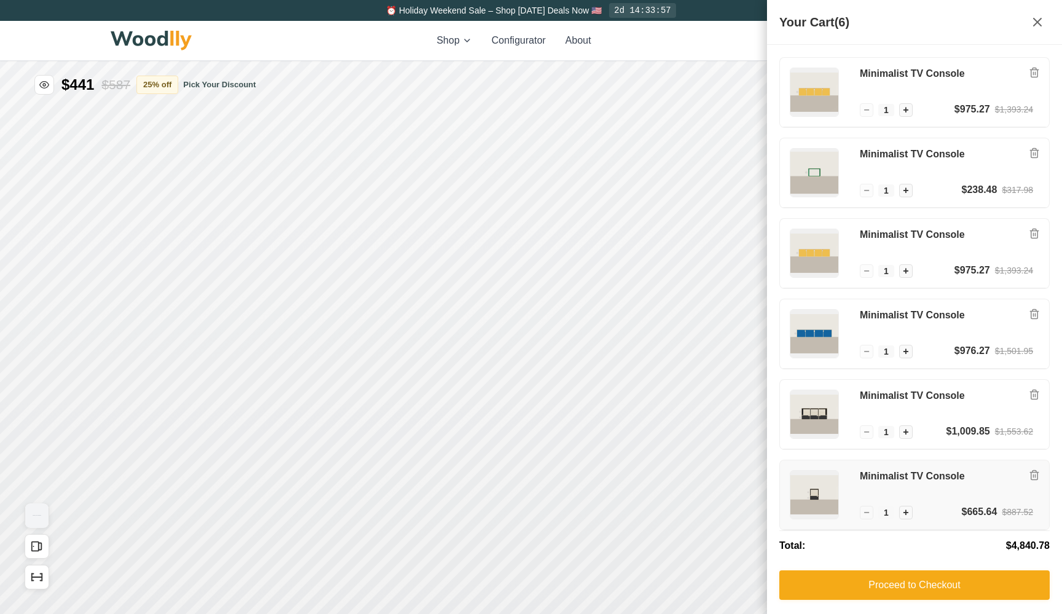
click at [868, 484] on div "Minimalist TV Console" at bounding box center [946, 487] width 173 height 34
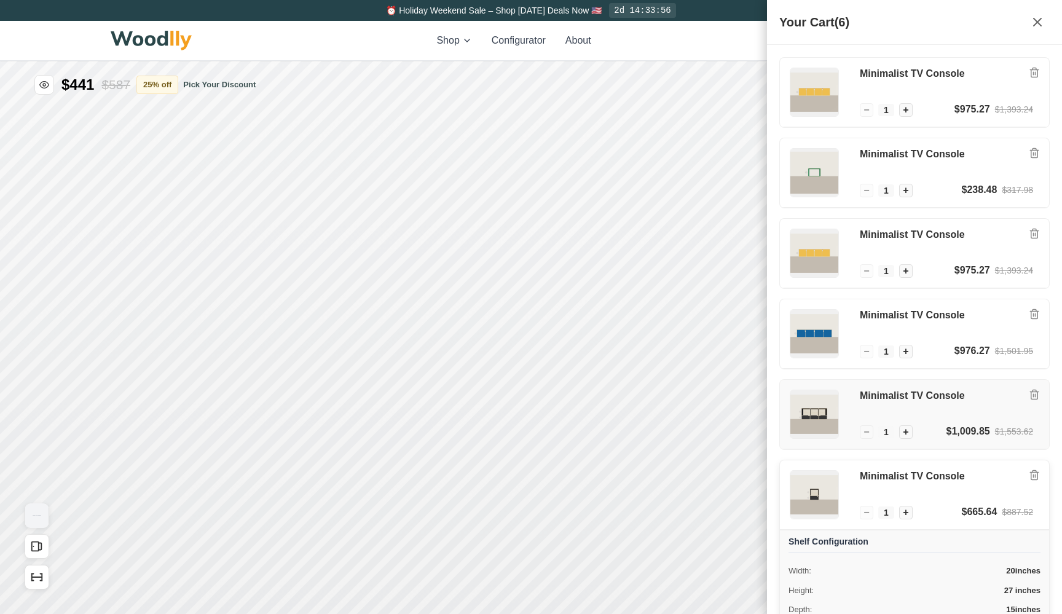
click at [891, 392] on h3 "Minimalist TV Console" at bounding box center [946, 396] width 173 height 13
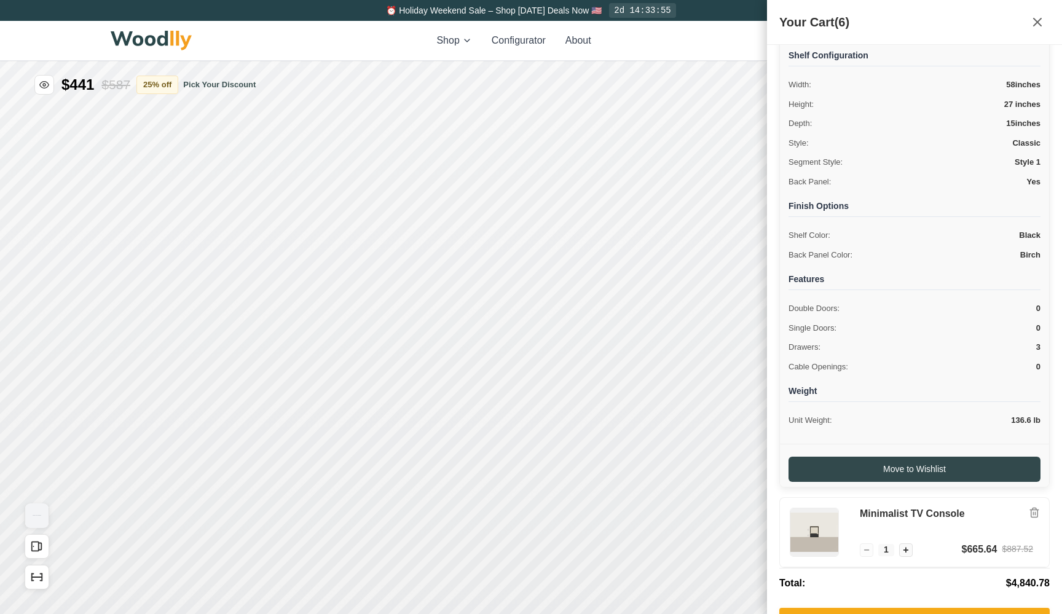
scroll to position [442, 0]
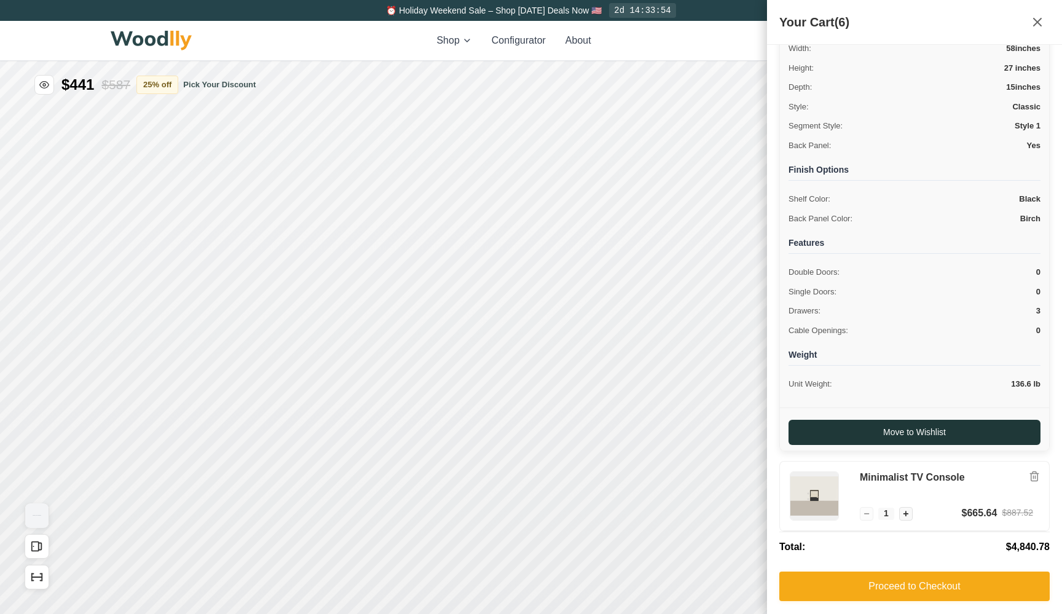
click at [897, 438] on button "Move to Wishlist" at bounding box center [914, 432] width 252 height 25
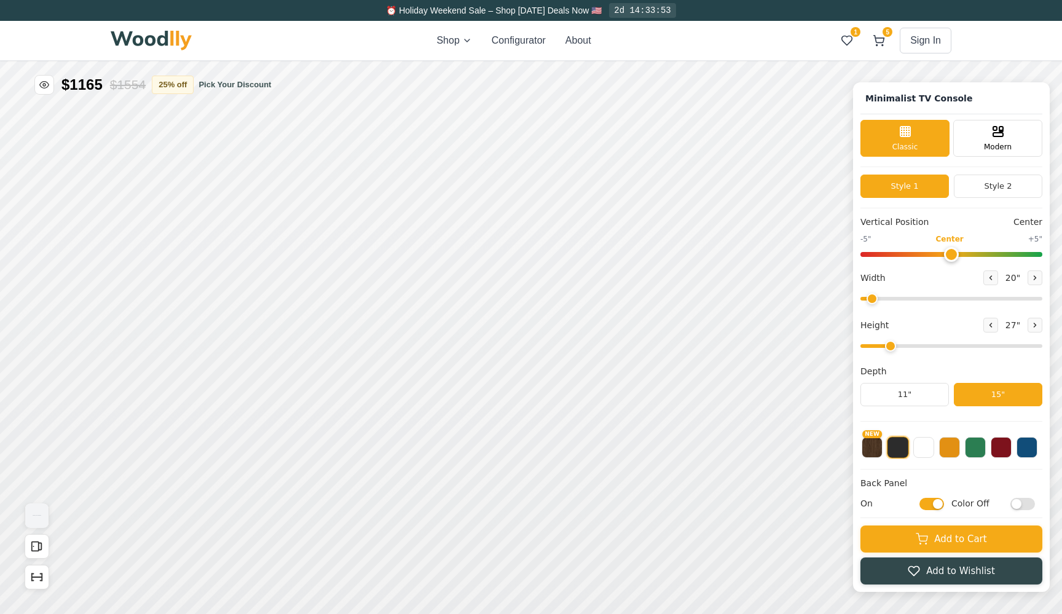
click at [764, 31] on div "Shop Configurator About 1 5 Sign In 1 5" at bounding box center [531, 40] width 841 height 39
click at [845, 37] on icon at bounding box center [847, 40] width 12 height 12
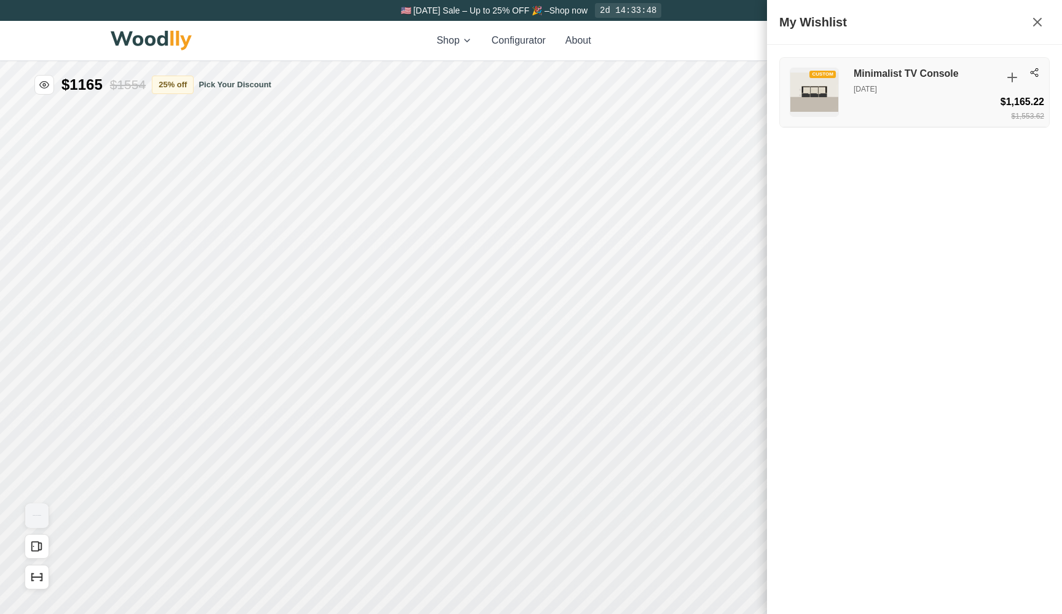
click at [903, 90] on p "[DATE]" at bounding box center [924, 89] width 141 height 11
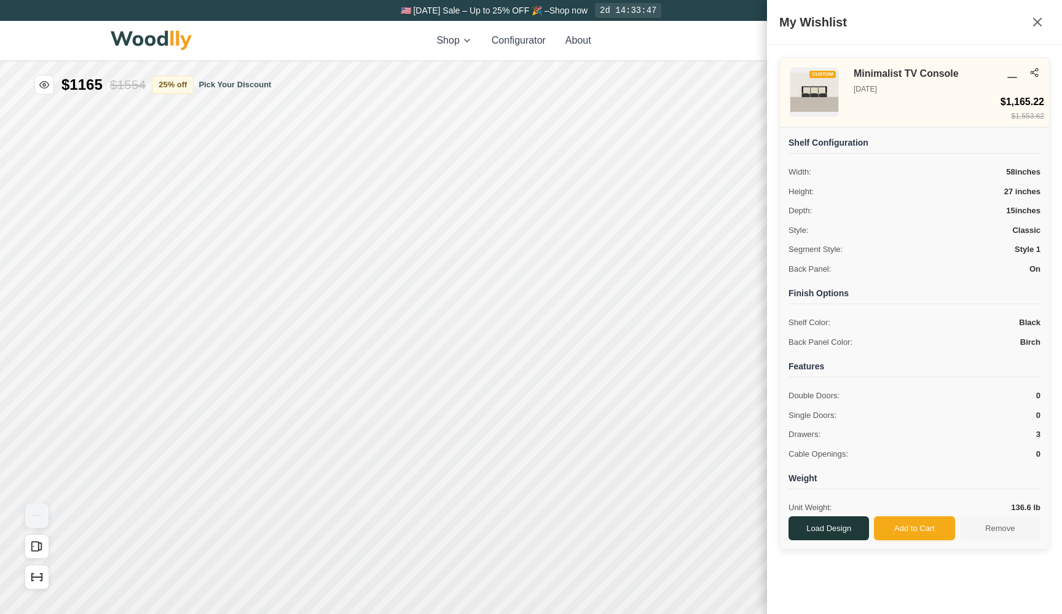
click at [828, 526] on button "Load Design" at bounding box center [828, 528] width 81 height 25
type input "58"
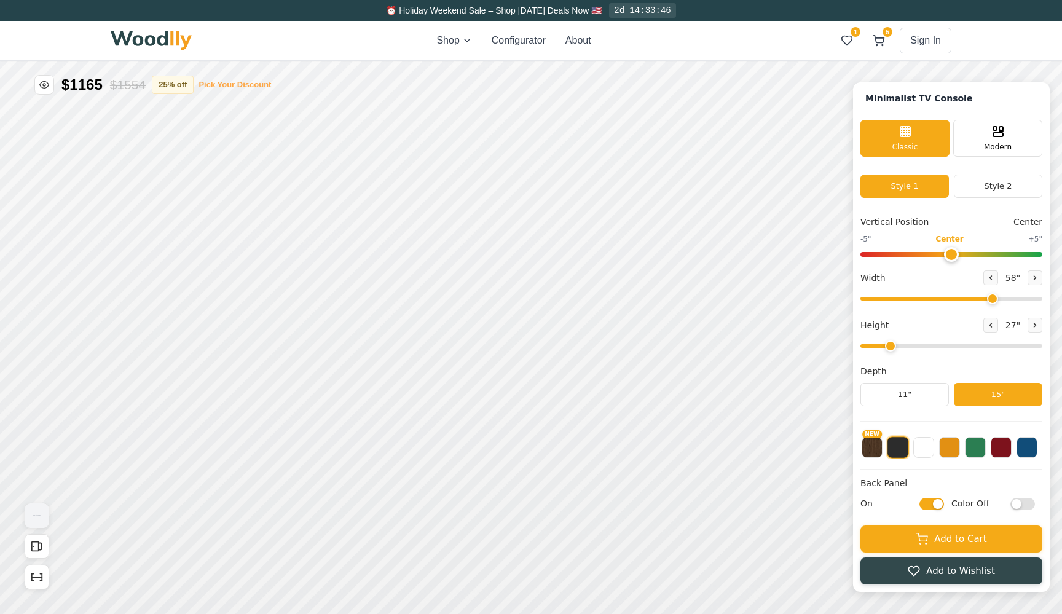
click at [248, 85] on button "Pick Your Discount" at bounding box center [235, 85] width 73 height 12
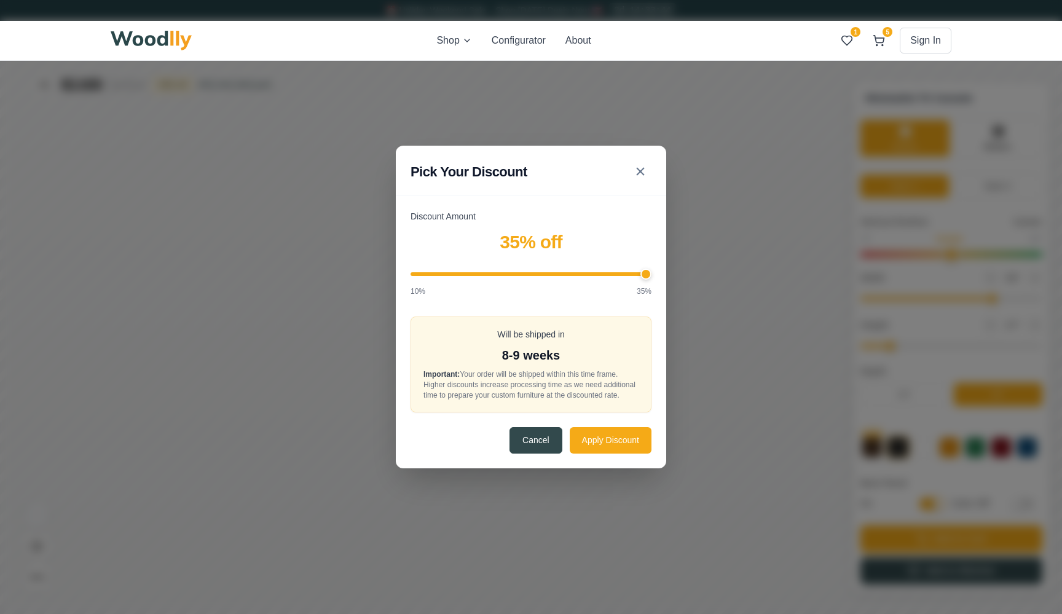
drag, startPoint x: 557, startPoint y: 269, endPoint x: 653, endPoint y: 272, distance: 95.3
type input "35"
click at [653, 272] on div "Discount Amount 35 % off 10% 35% Will be shipped in 8-9 weeks Important: Your o…" at bounding box center [531, 338] width 270 height 257
click at [600, 453] on button "Apply Discount" at bounding box center [611, 440] width 82 height 26
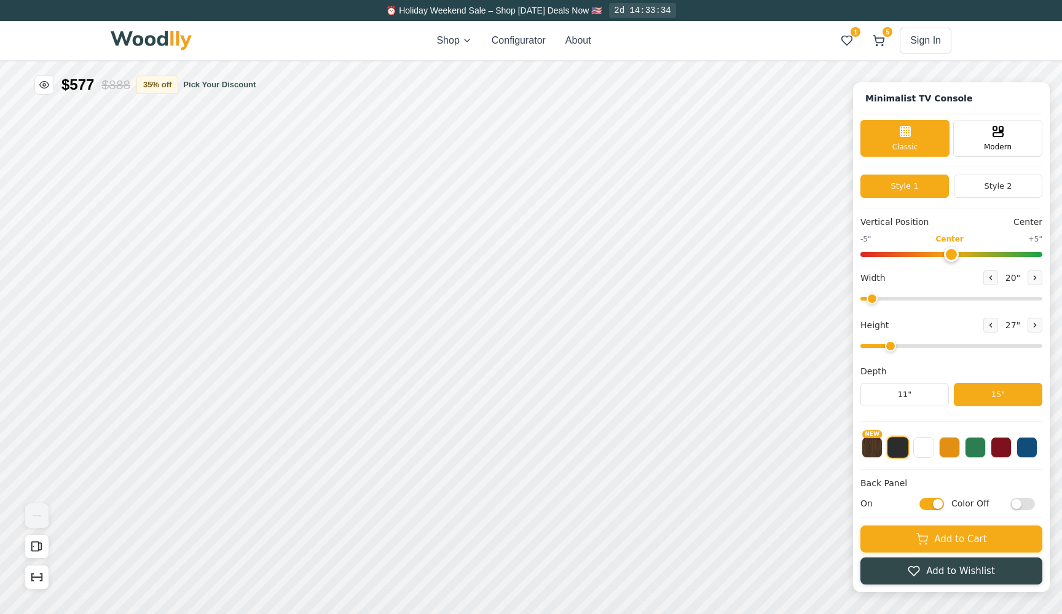
drag, startPoint x: 992, startPoint y: 296, endPoint x: 872, endPoint y: 293, distance: 119.9
click at [872, 297] on input "range" at bounding box center [951, 299] width 182 height 4
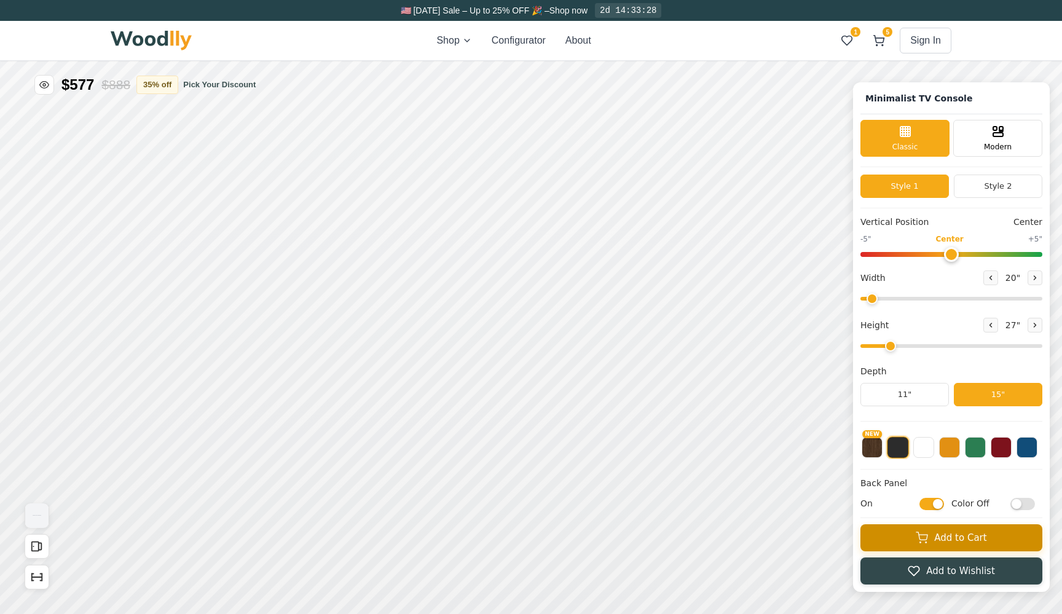
click at [965, 549] on button "Add to Cart" at bounding box center [951, 537] width 182 height 27
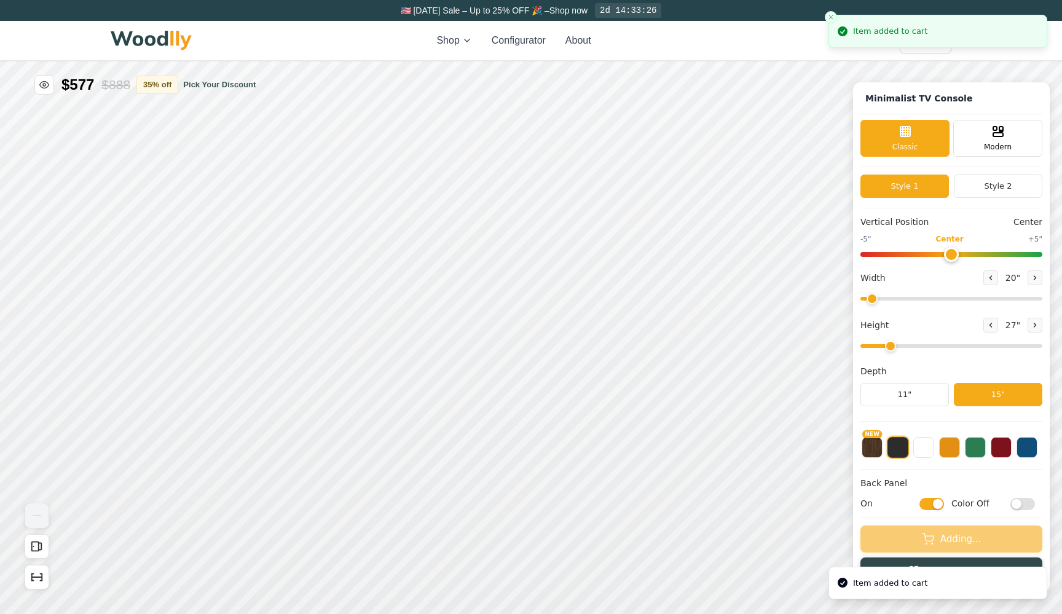
click at [881, 46] on div "🇺🇸 [DATE] Sale – Up to 25% OFF 🎉 – Shop now 2d 14:33:26 Shop Configurator About…" at bounding box center [531, 307] width 1062 height 614
click at [830, 17] on line "Close toast" at bounding box center [831, 17] width 4 height 4
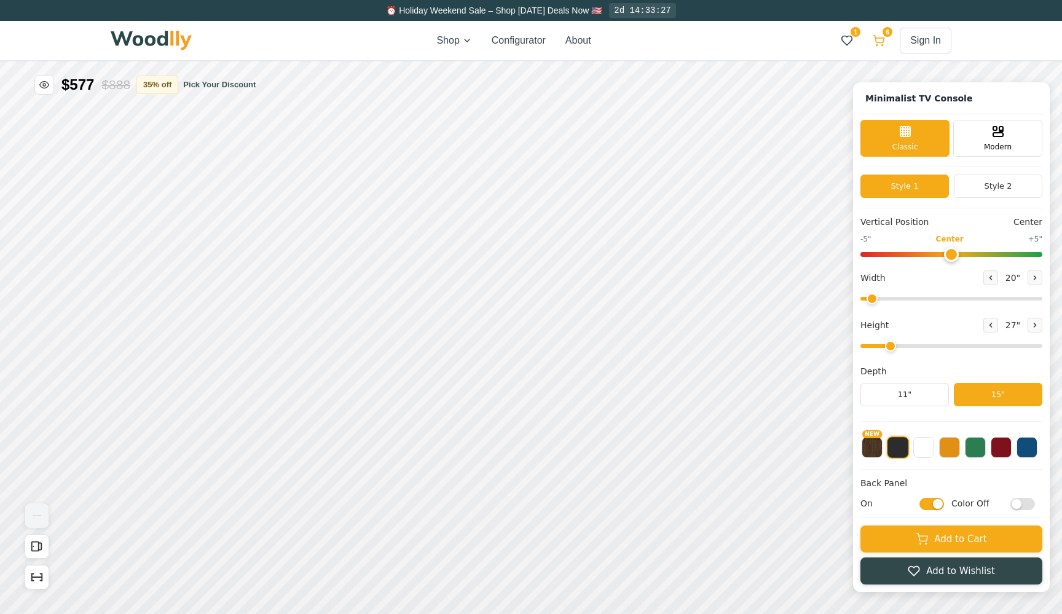
click at [876, 37] on icon at bounding box center [879, 40] width 12 height 12
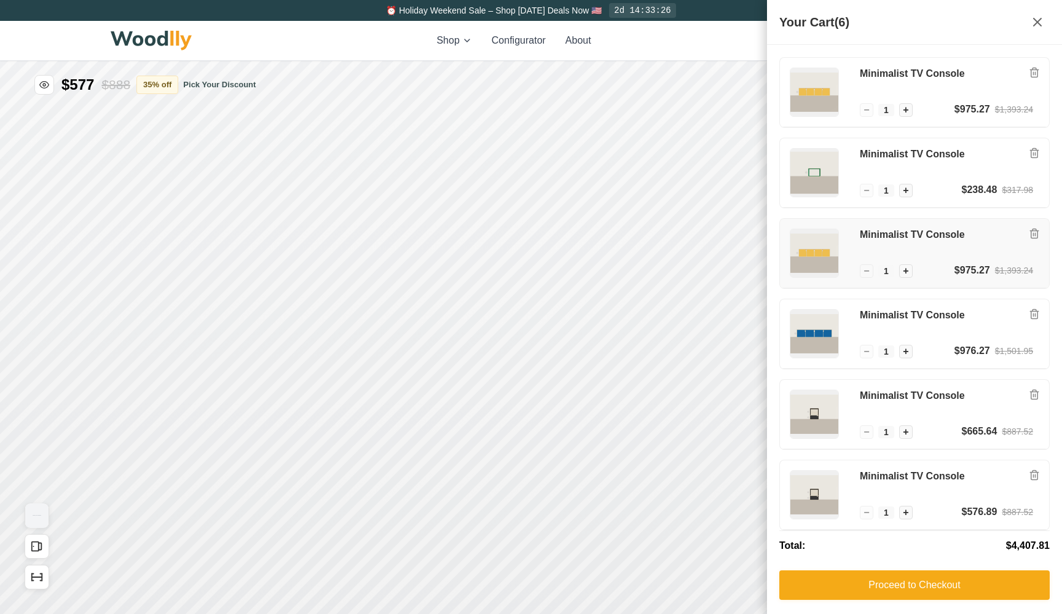
scroll to position [3, 0]
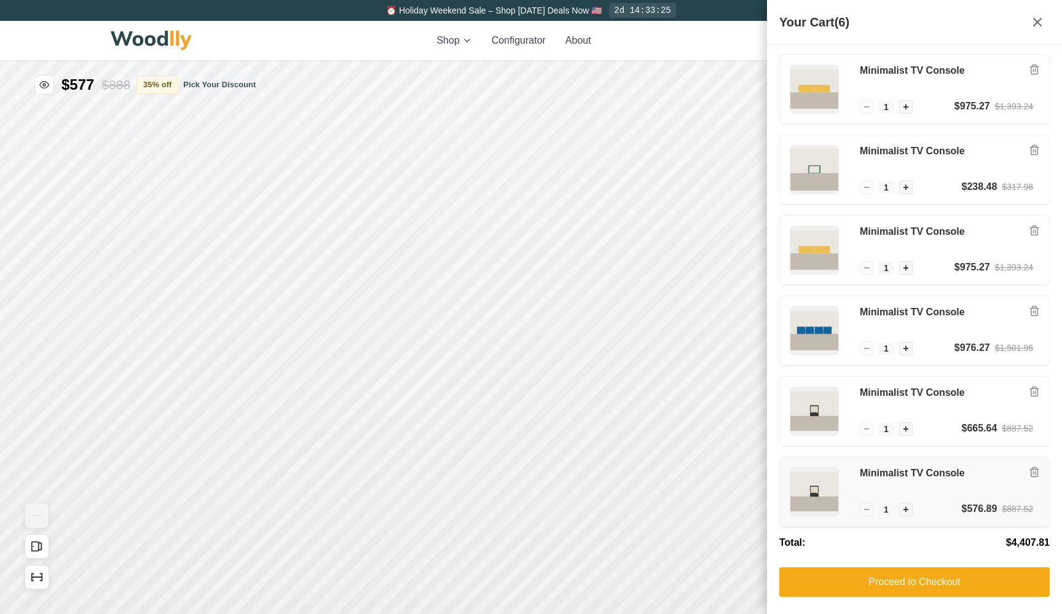
click at [895, 492] on div "Minimalist TV Console" at bounding box center [946, 484] width 173 height 34
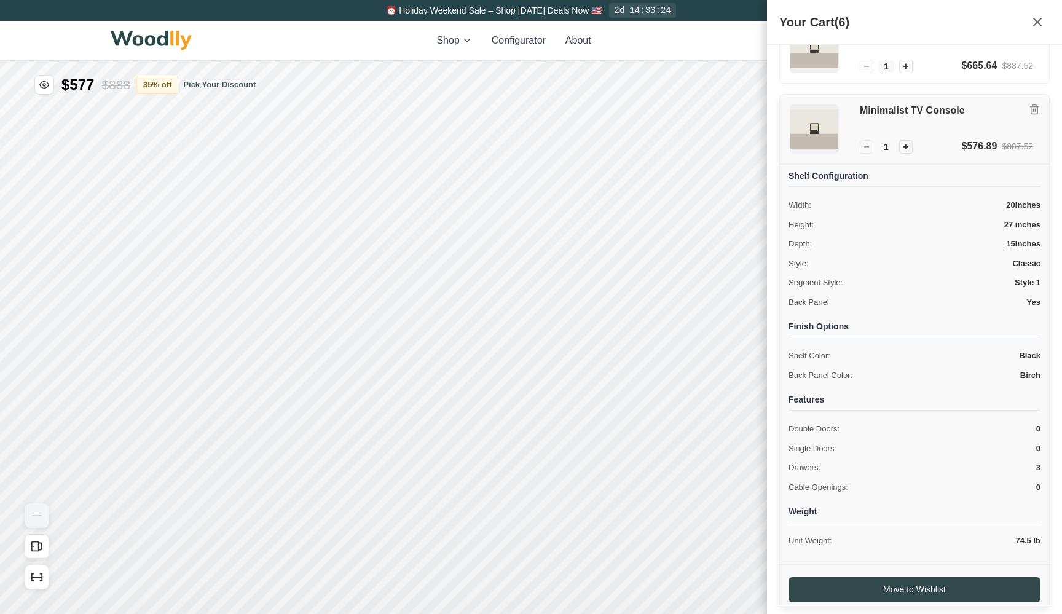
scroll to position [442, 0]
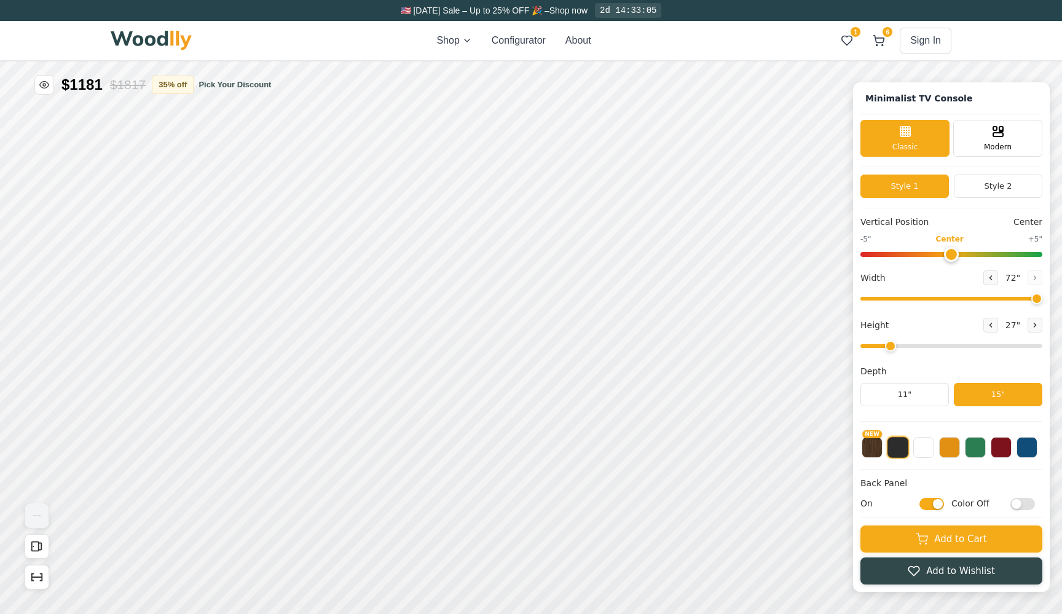
drag, startPoint x: 874, startPoint y: 296, endPoint x: 1037, endPoint y: 297, distance: 162.9
click at [1037, 297] on input "range" at bounding box center [951, 299] width 182 height 4
click at [573, 310] on div "Drawer Empty Space" at bounding box center [524, 317] width 118 height 49
click at [560, 317] on icon at bounding box center [558, 317] width 15 height 15
click at [661, 320] on icon at bounding box center [666, 317] width 15 height 15
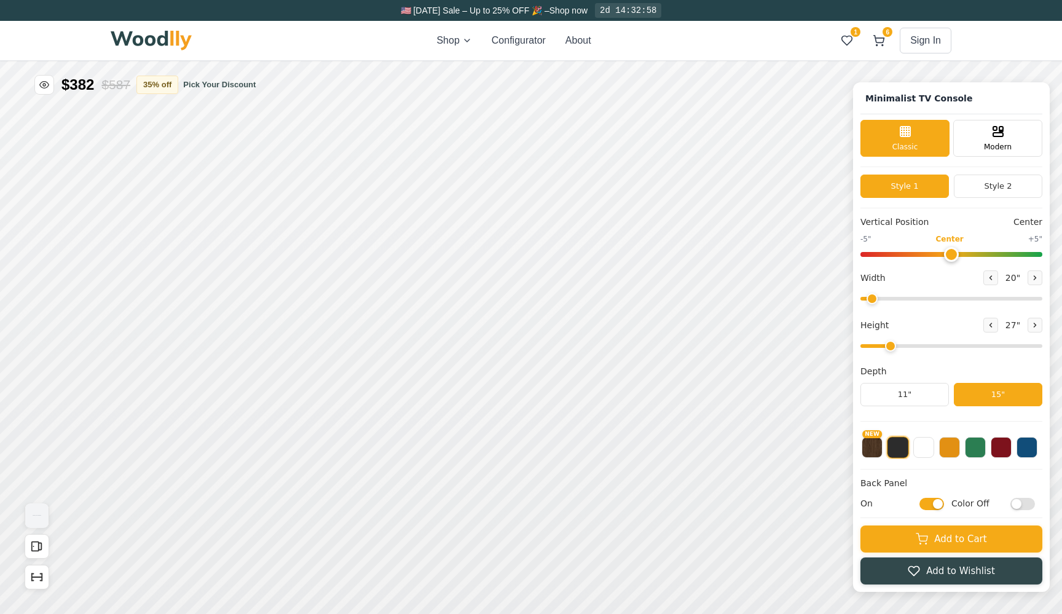
drag, startPoint x: 883, startPoint y: 298, endPoint x: 873, endPoint y: 295, distance: 9.7
type input "20"
click at [873, 297] on input "range" at bounding box center [951, 299] width 182 height 4
